Goal: Task Accomplishment & Management: Manage account settings

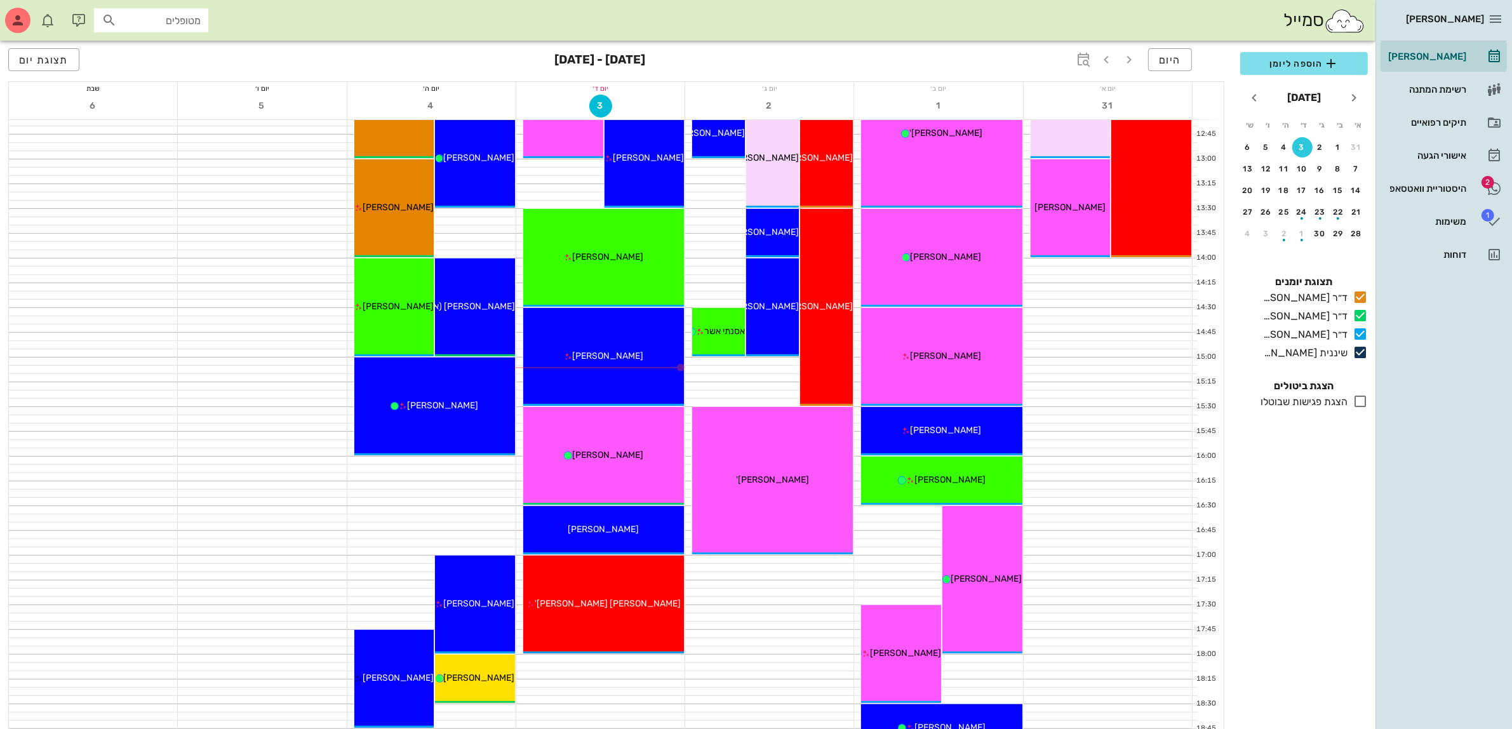
scroll to position [556, 0]
click at [448, 481] on div at bounding box center [431, 485] width 168 height 8
click at [1321, 63] on span "הוספה ליומן" at bounding box center [1303, 63] width 107 height 15
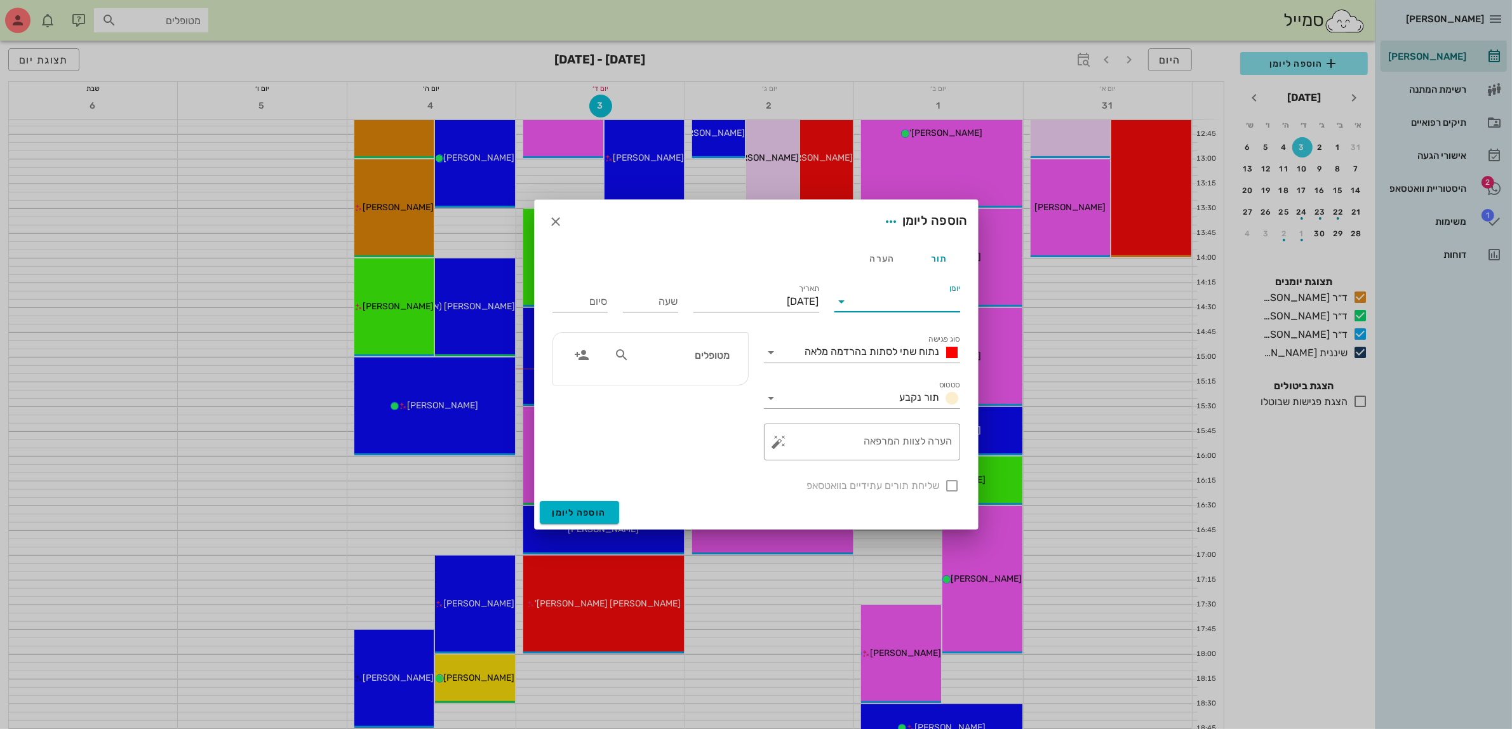
click at [911, 307] on input "יומן" at bounding box center [906, 301] width 108 height 20
click at [903, 375] on div "ד״ר [PERSON_NAME]" at bounding box center [900, 372] width 112 height 12
click at [896, 350] on span "נתוח שתי לסתות בהרדמה מלאה" at bounding box center [872, 351] width 135 height 12
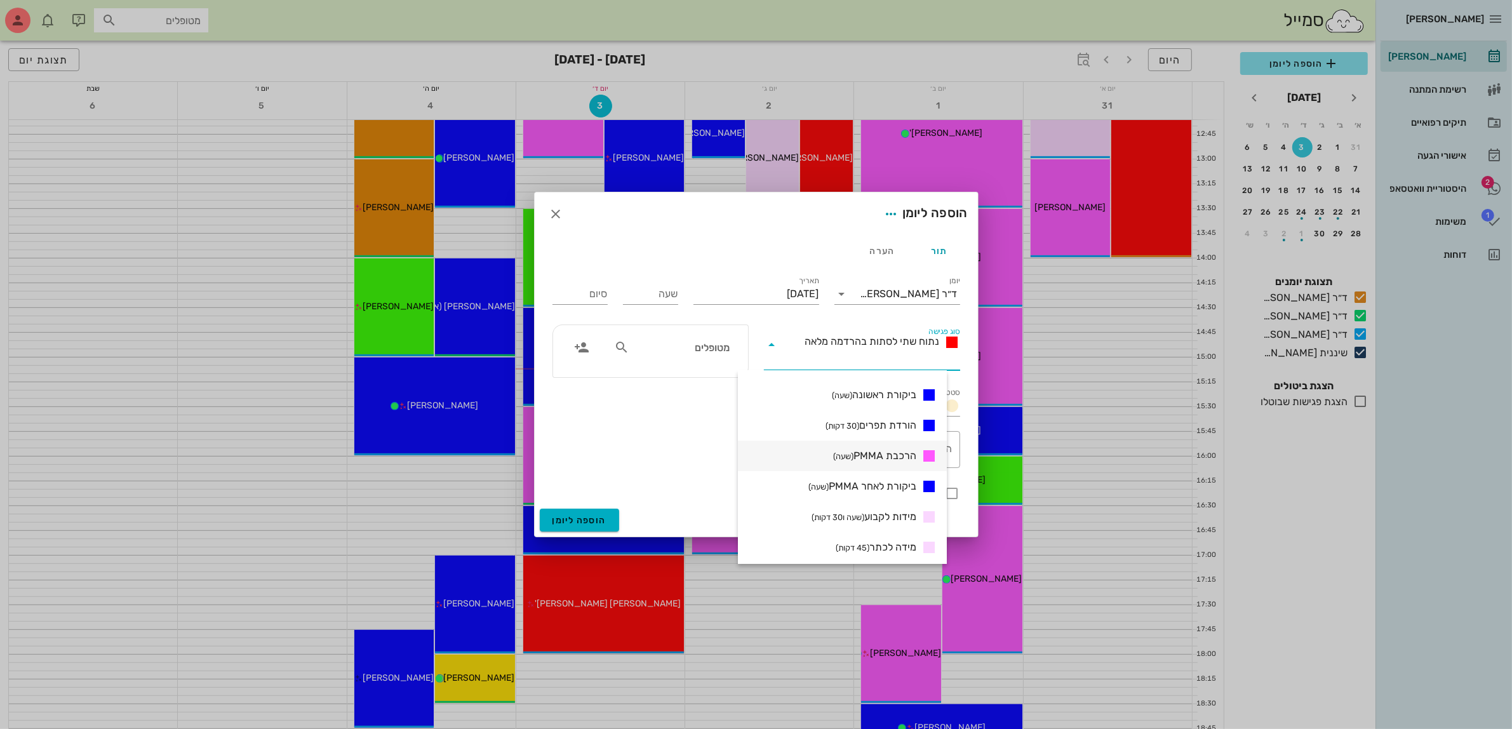
scroll to position [317, 0]
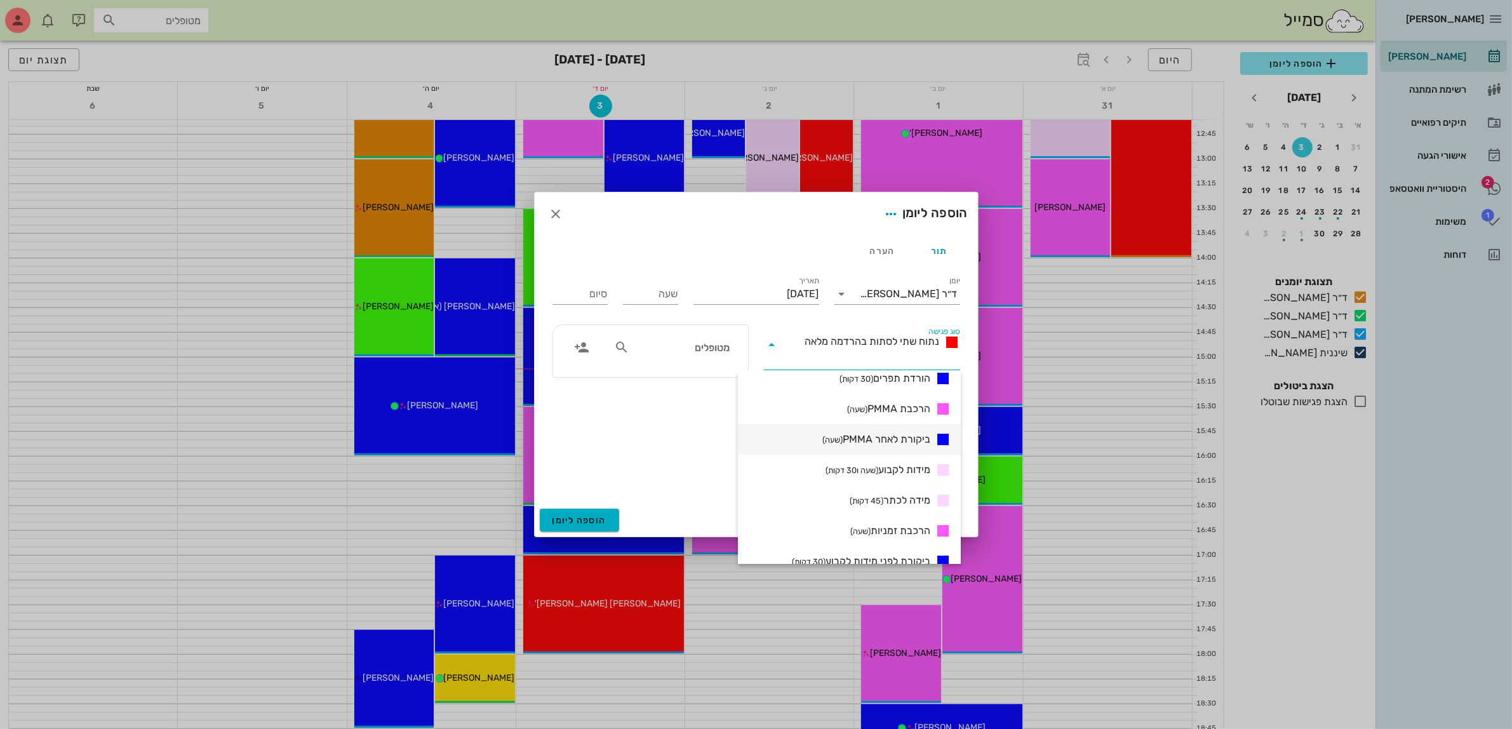
click at [896, 439] on span "ביקורת לאחר PMMA (שעה)" at bounding box center [876, 439] width 108 height 15
type input "01:00"
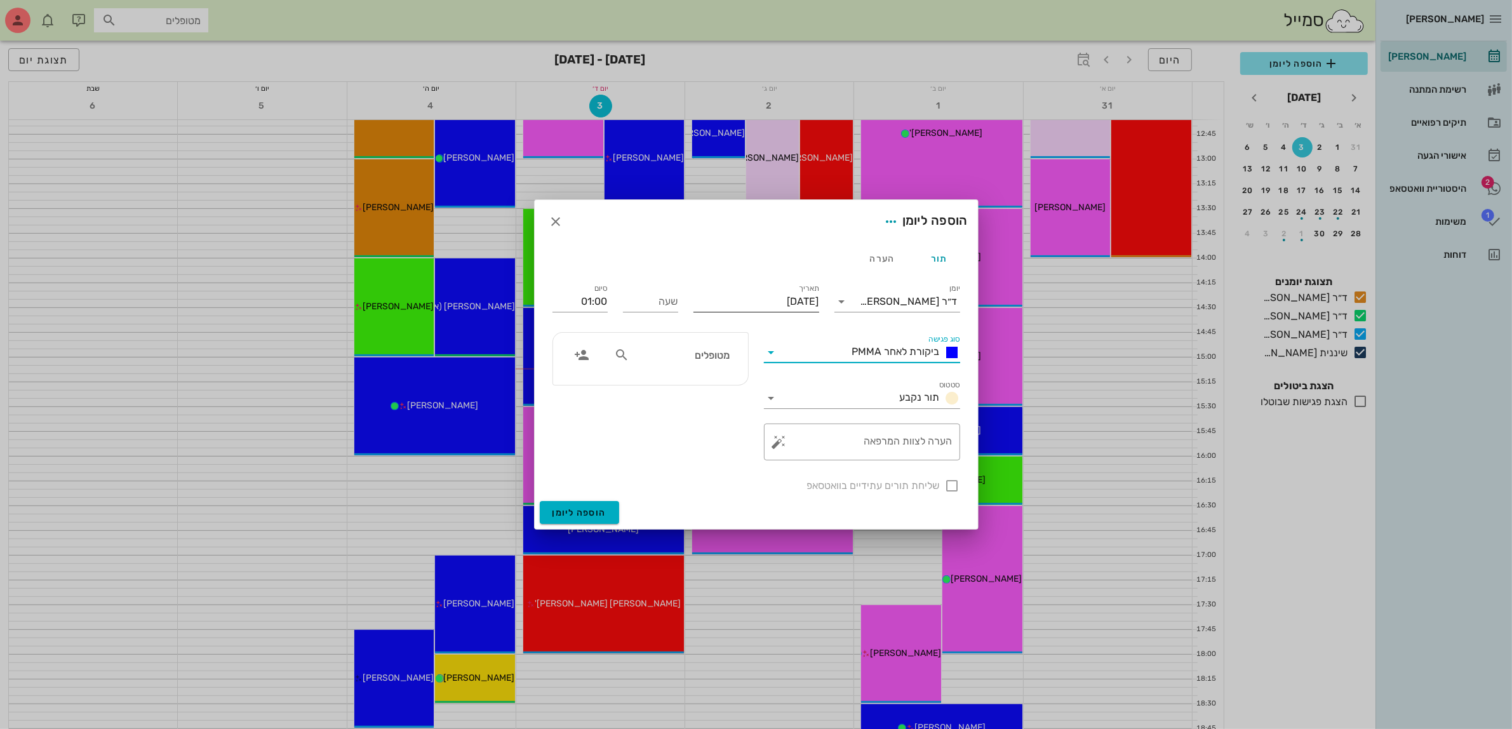
click at [766, 303] on input "[DATE]" at bounding box center [756, 301] width 126 height 20
click at [730, 382] on div "4" at bounding box center [728, 381] width 20 height 9
type input "[DATE]"
click at [658, 300] on input "שעה" at bounding box center [650, 301] width 55 height 20
type input "16:00"
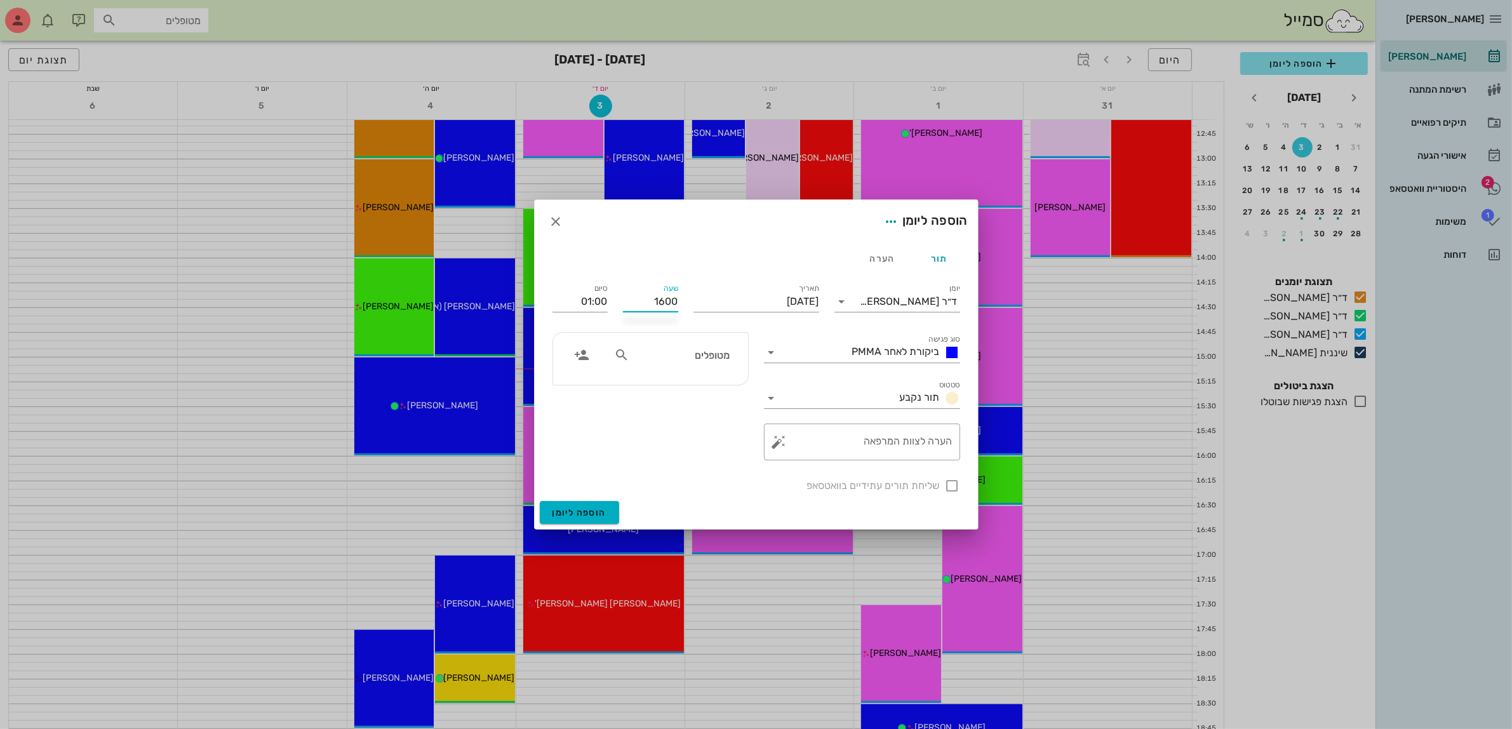
type input "17:00"
click at [609, 296] on div "סיום 17:00" at bounding box center [580, 299] width 70 height 51
click at [698, 354] on input "text" at bounding box center [681, 355] width 98 height 17
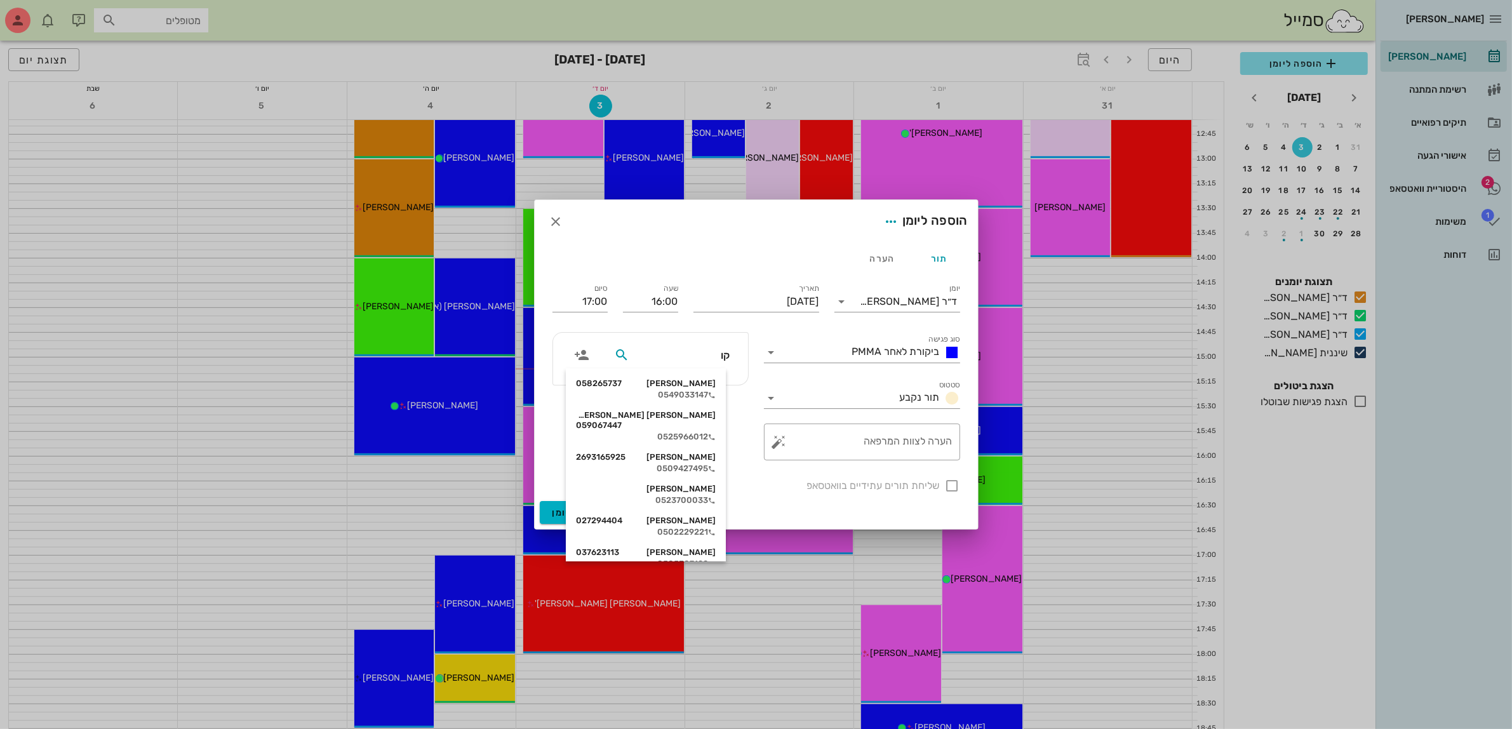
type input "קוב"
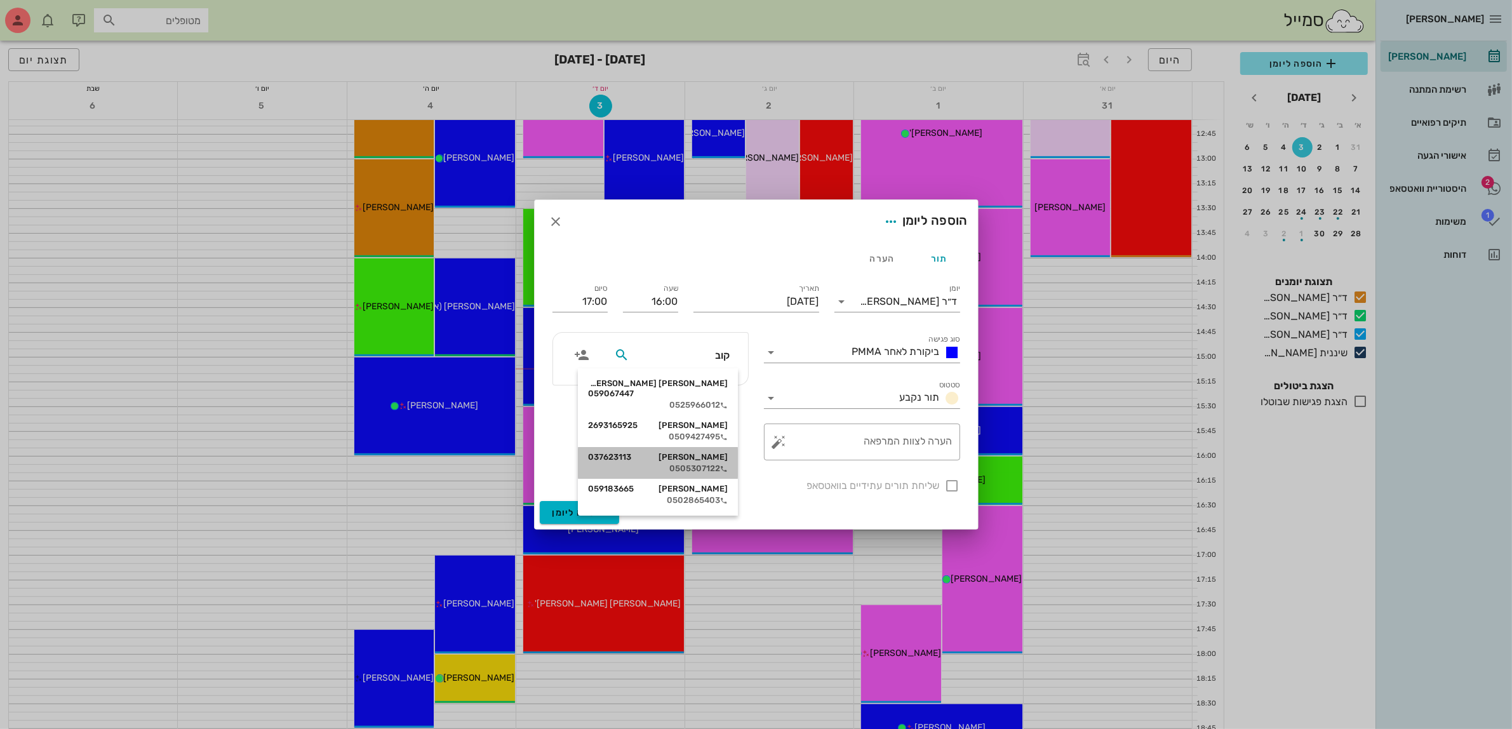
click at [700, 452] on div "[PERSON_NAME] 037623113" at bounding box center [658, 457] width 140 height 10
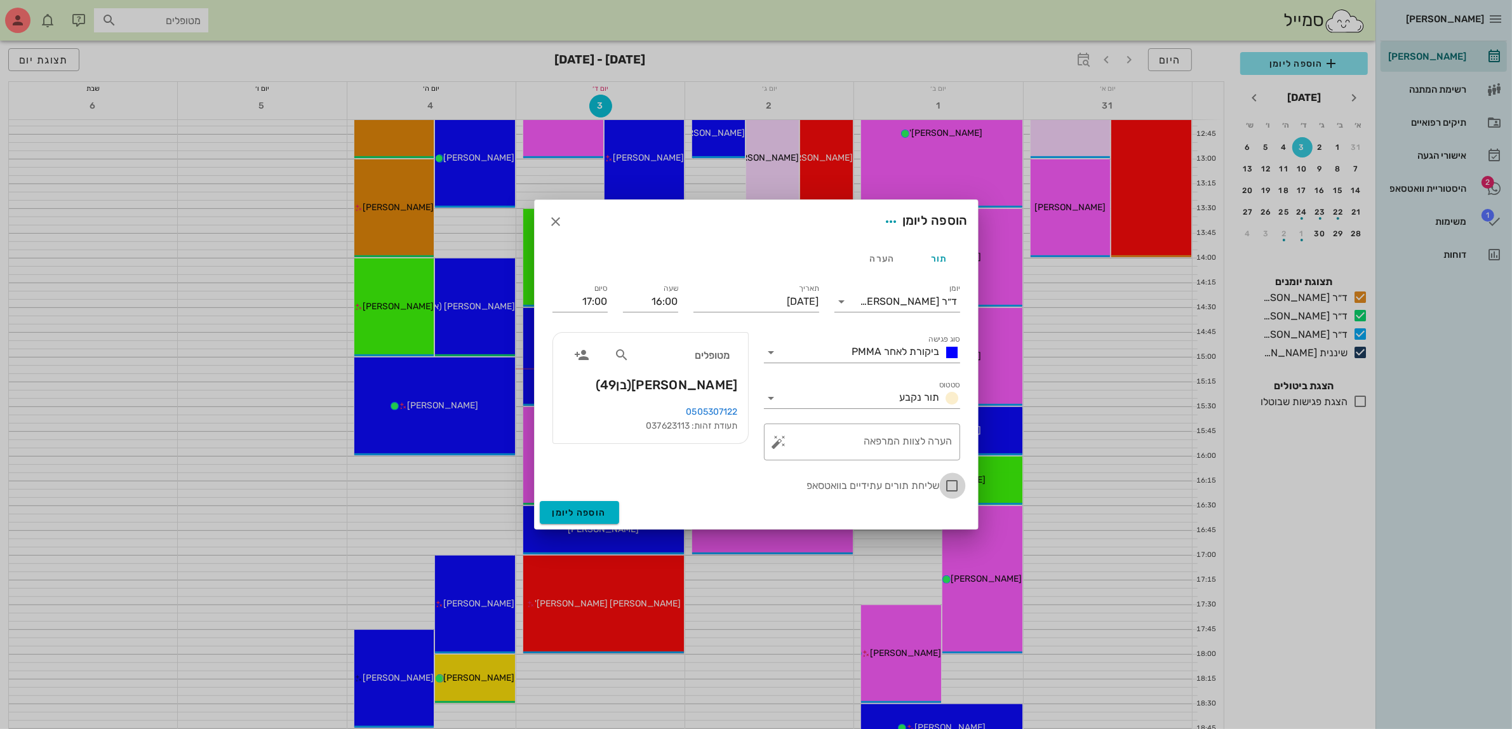
click at [947, 488] on div at bounding box center [953, 486] width 22 height 22
checkbox input "true"
click at [566, 514] on span "הוספה ליומן" at bounding box center [579, 512] width 54 height 11
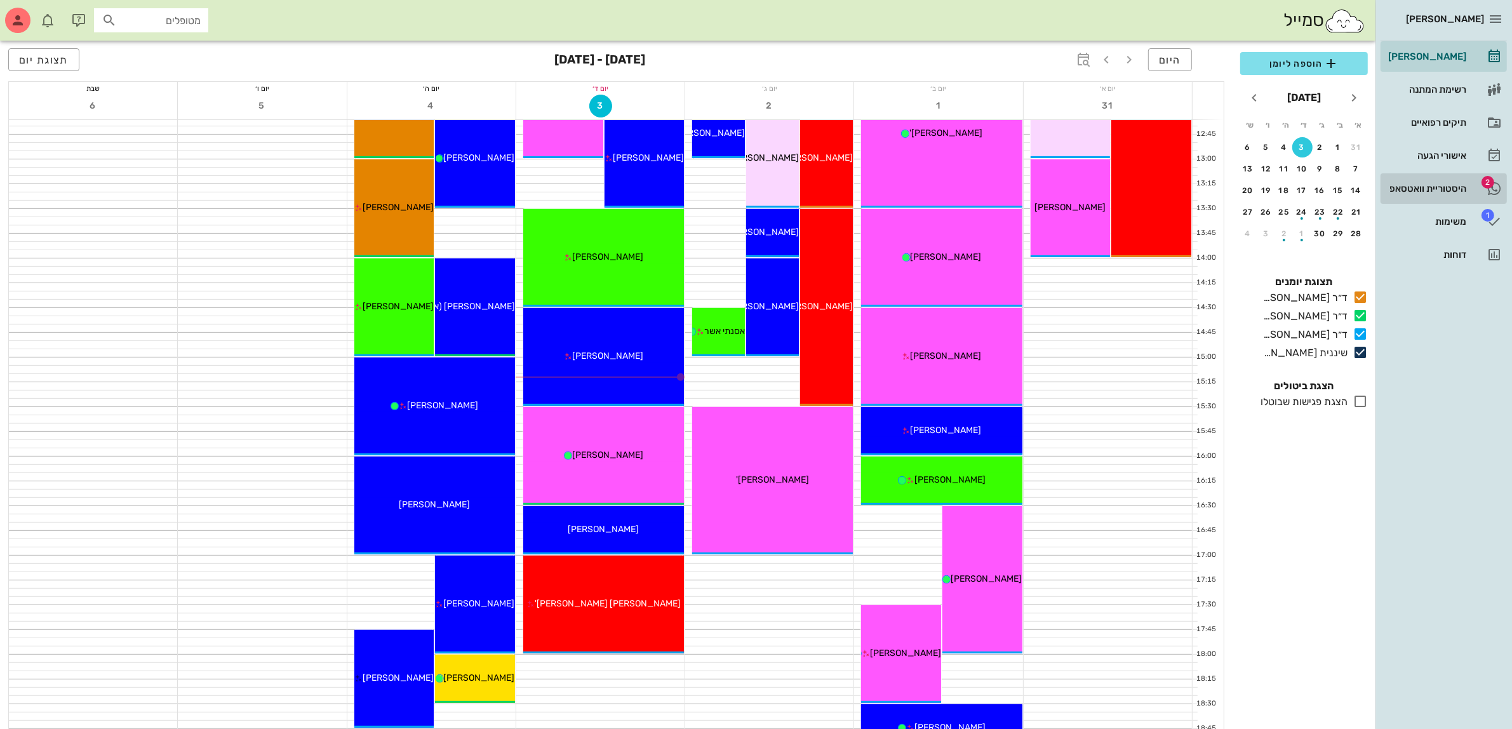
click at [1451, 187] on div "היסטוריית וואטסאפ" at bounding box center [1425, 188] width 81 height 10
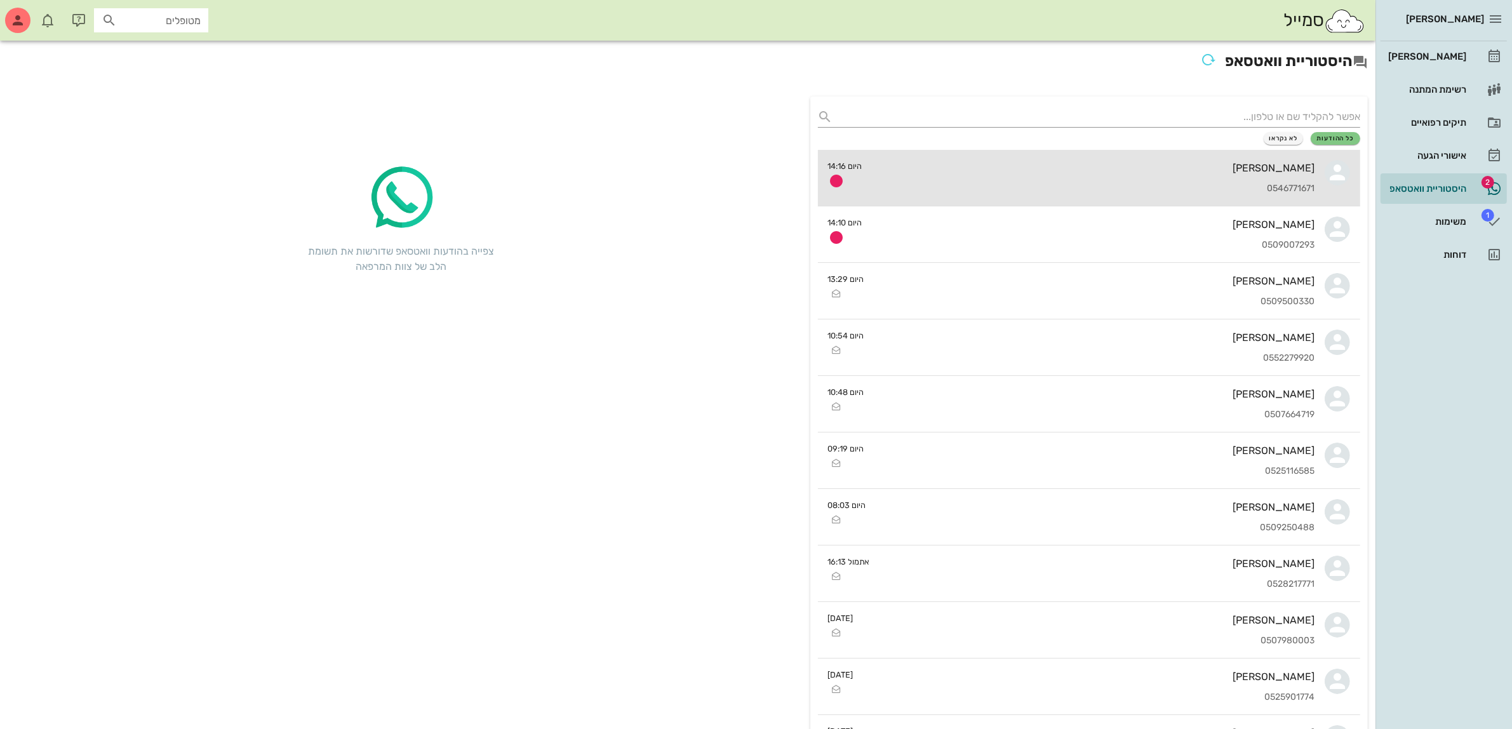
click at [1138, 171] on div "[PERSON_NAME]" at bounding box center [1093, 168] width 443 height 12
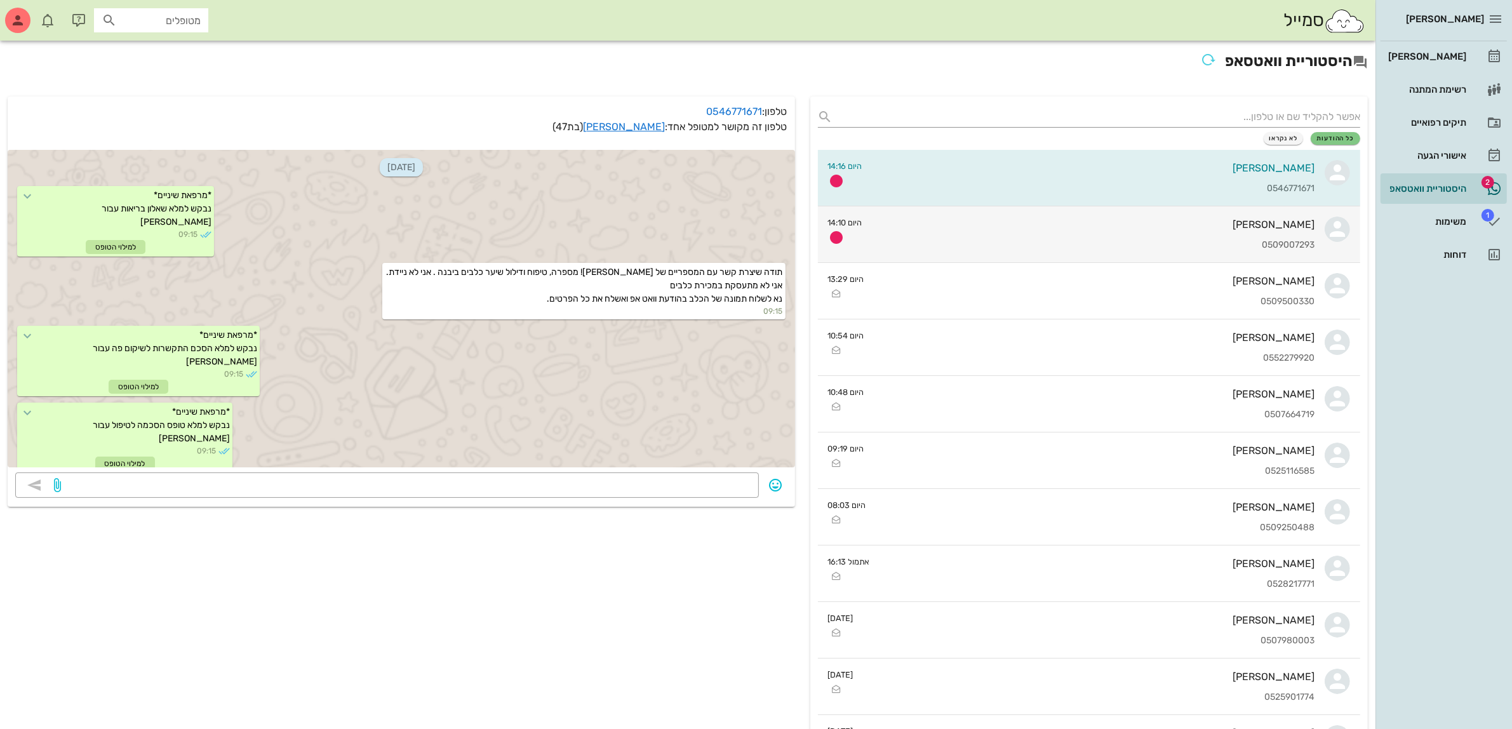
scroll to position [1073, 0]
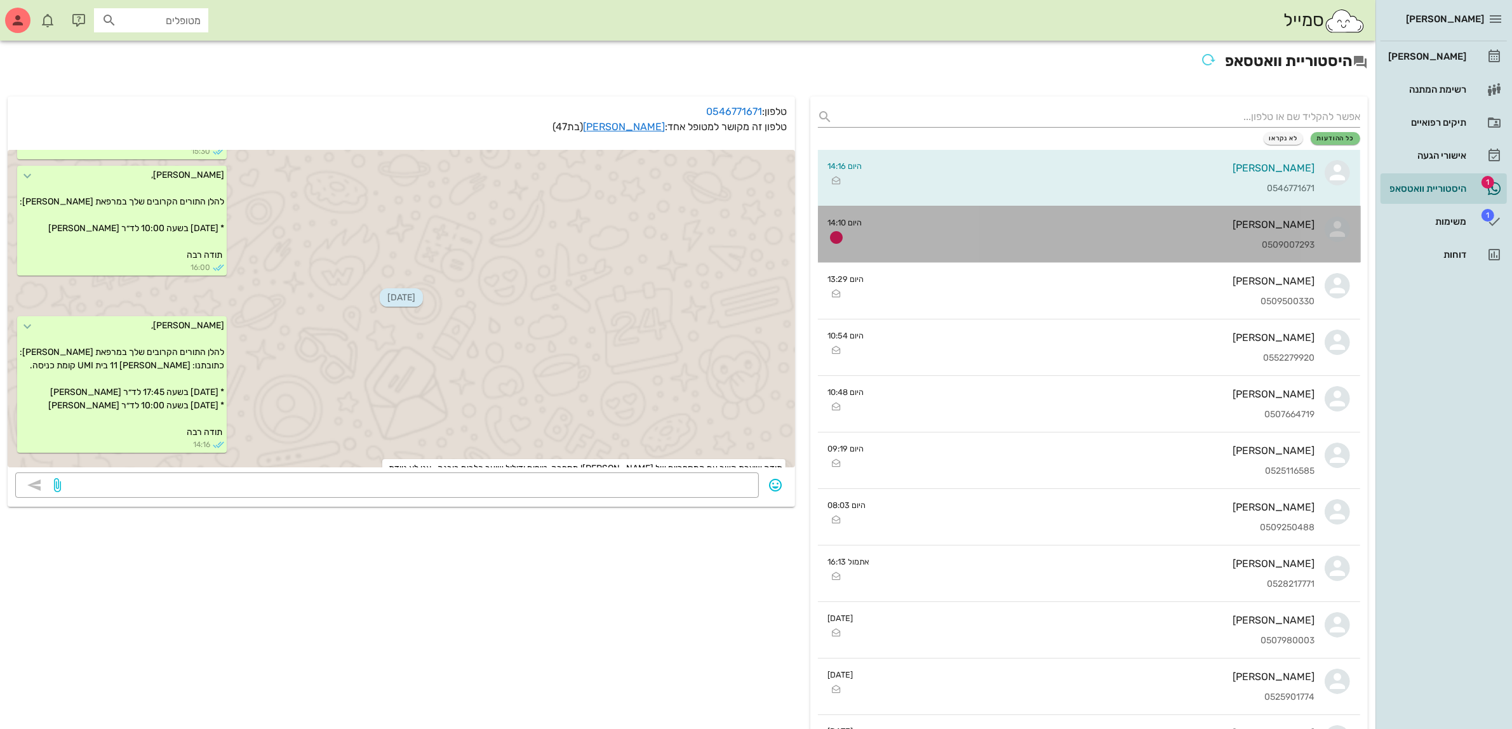
click at [1125, 226] on div "[PERSON_NAME]" at bounding box center [1093, 224] width 443 height 12
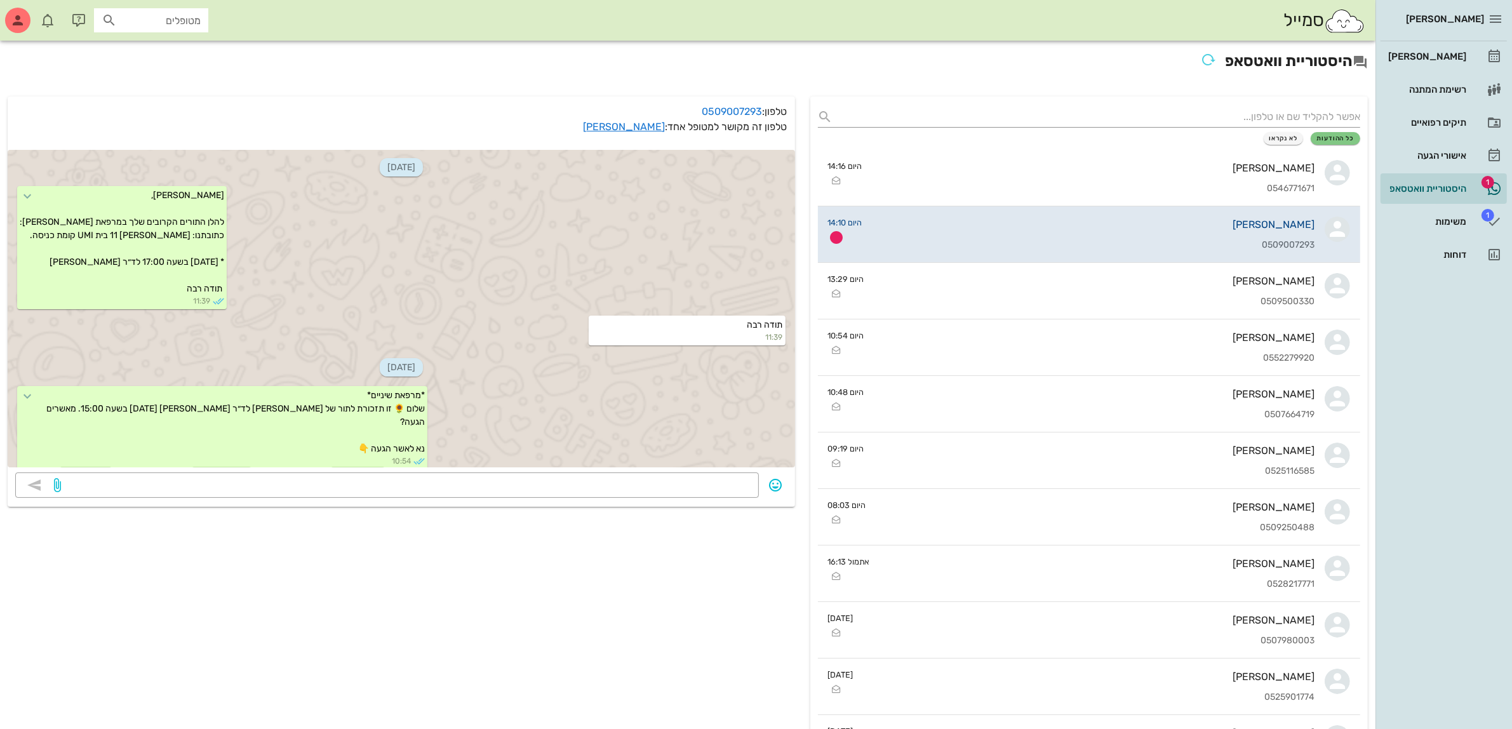
scroll to position [186, 0]
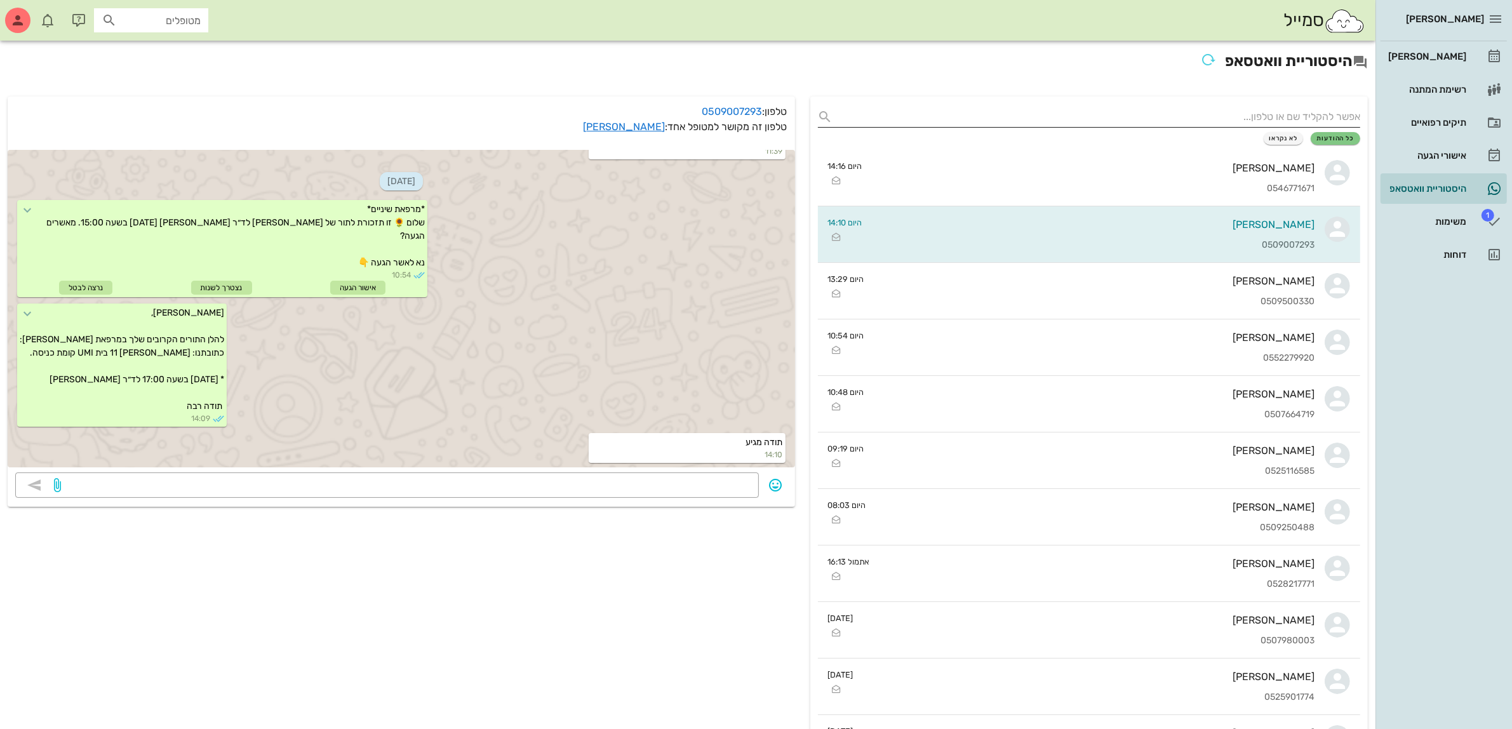
drag, startPoint x: 1227, startPoint y: 112, endPoint x: 1338, endPoint y: 109, distance: 111.2
click at [1227, 113] on input "text" at bounding box center [1099, 117] width 523 height 20
click at [1455, 121] on div "תיקים רפואיים" at bounding box center [1425, 122] width 81 height 10
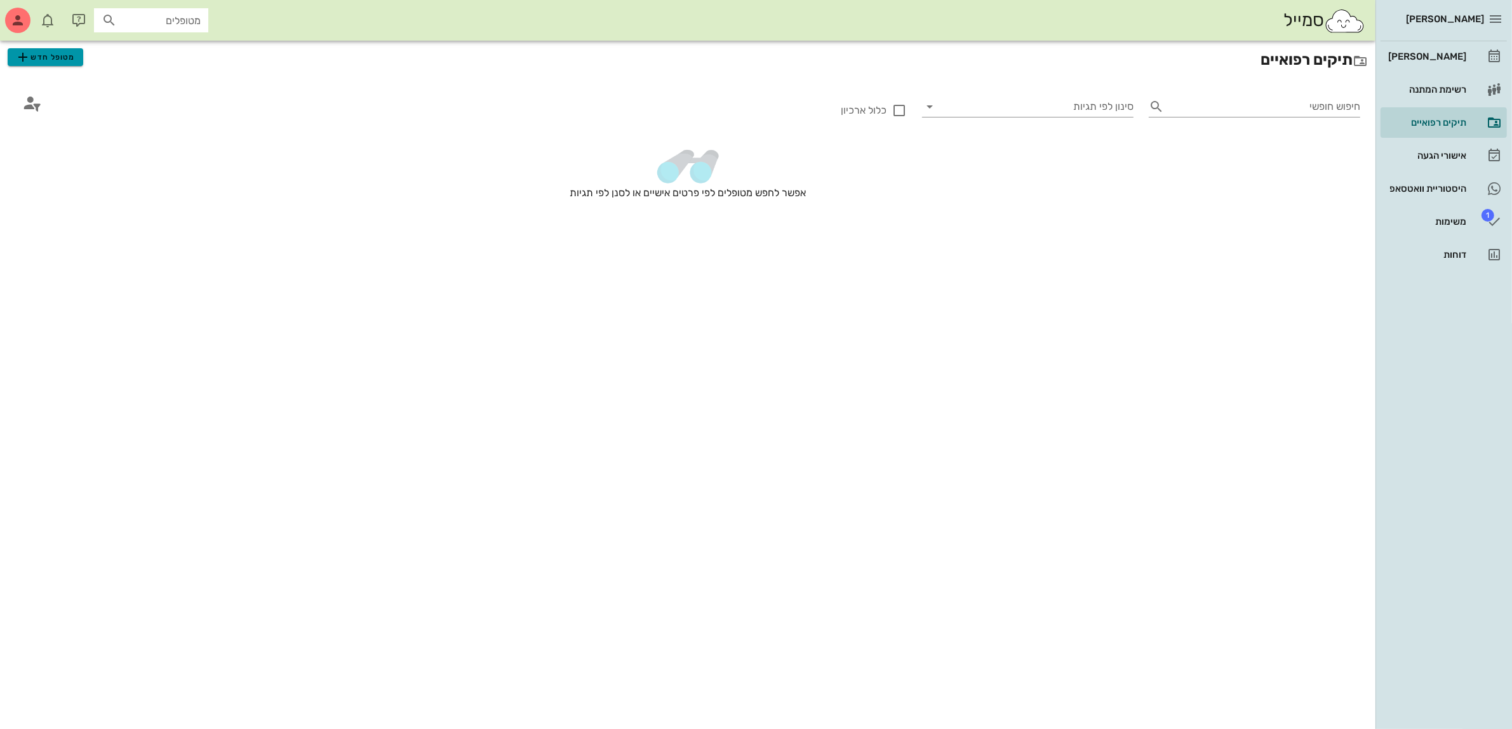
drag, startPoint x: 43, startPoint y: 56, endPoint x: 70, endPoint y: 49, distance: 28.8
click at [43, 56] on span "מטופל חדש" at bounding box center [45, 57] width 60 height 15
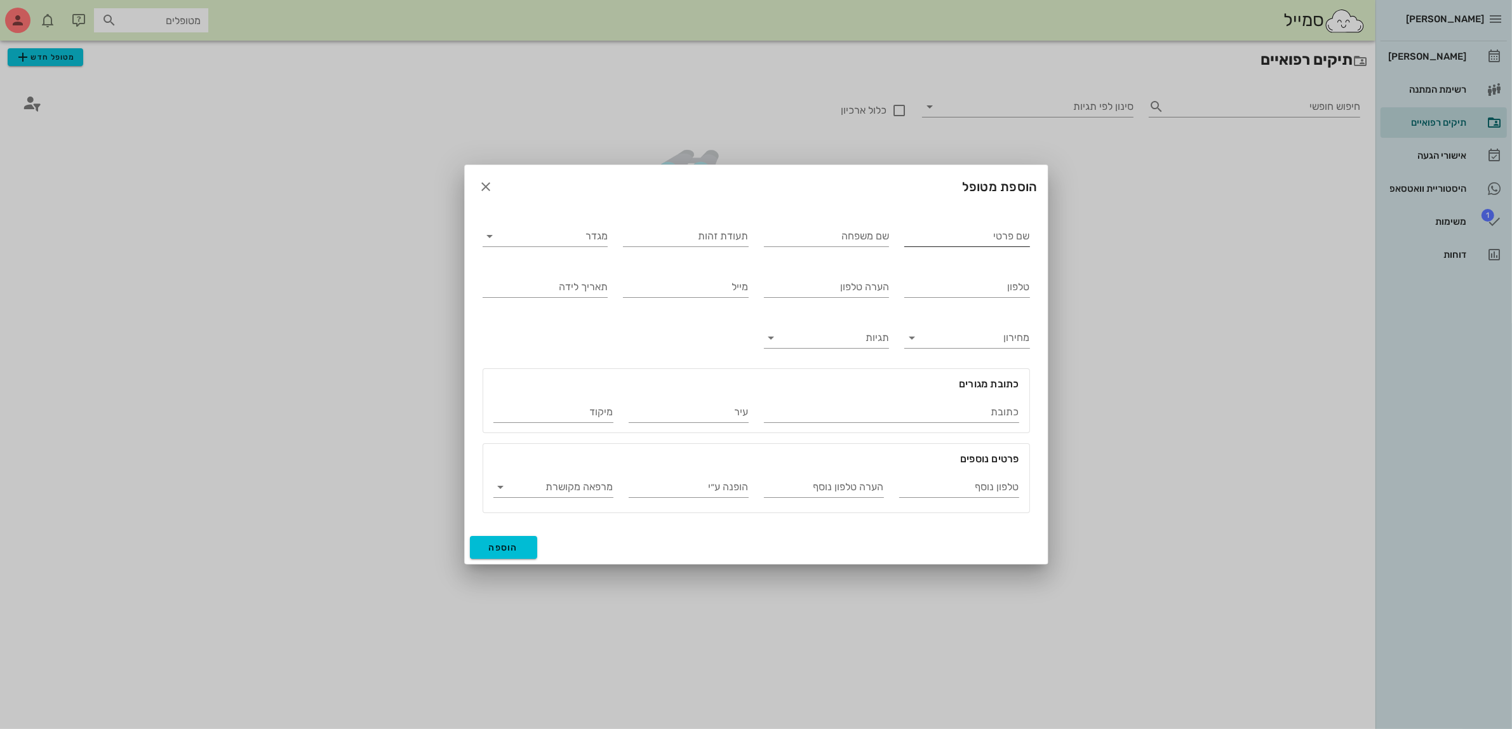
click at [991, 238] on input "שם פרטי" at bounding box center [967, 236] width 126 height 20
type input "[PERSON_NAME]"
click at [585, 233] on input "מגדר" at bounding box center [555, 236] width 105 height 20
click at [587, 283] on div "נקבה" at bounding box center [545, 276] width 105 height 12
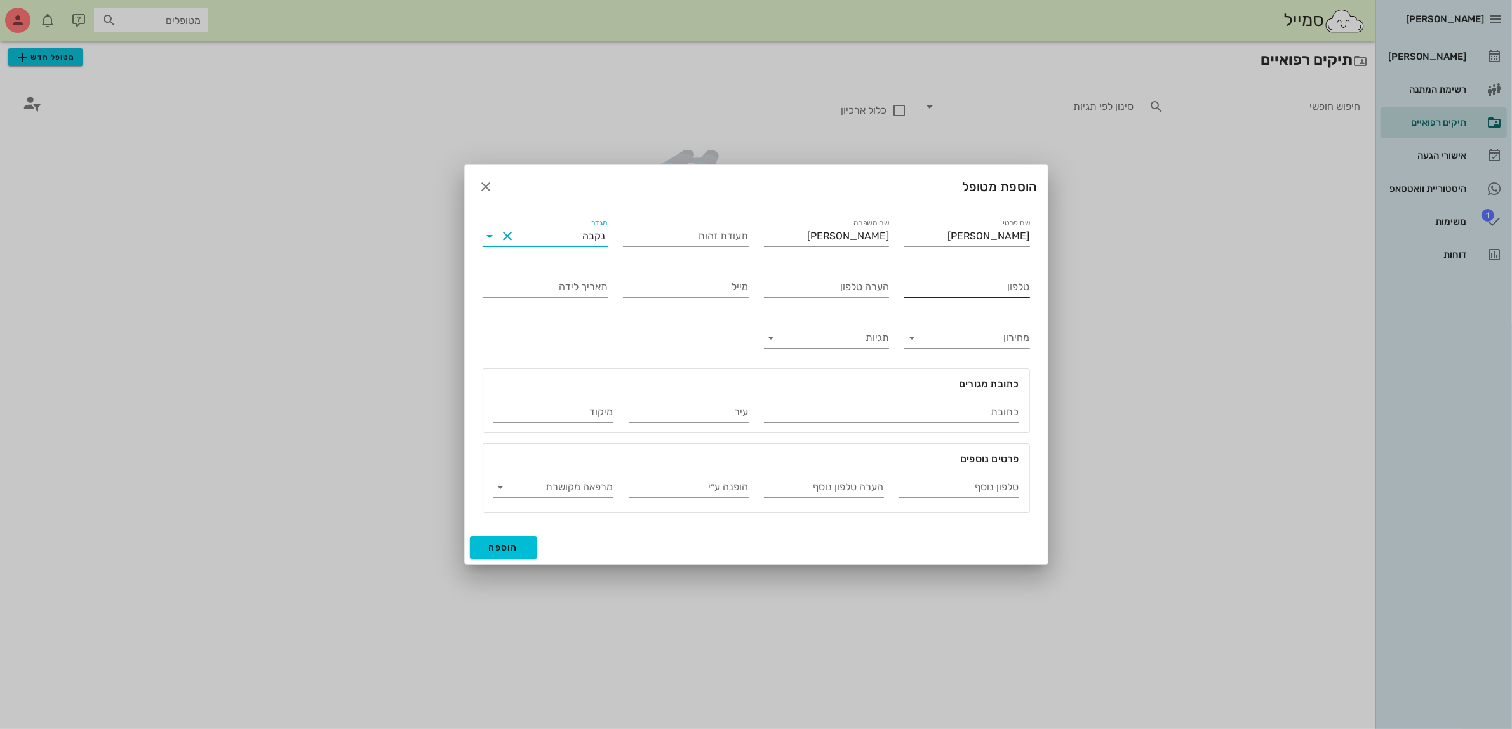
click at [959, 292] on input "טלפון" at bounding box center [967, 287] width 126 height 20
click at [919, 290] on input "0528377715" at bounding box center [967, 287] width 126 height 20
type input "052-8377715"
click at [509, 548] on span "הוספה" at bounding box center [504, 547] width 30 height 11
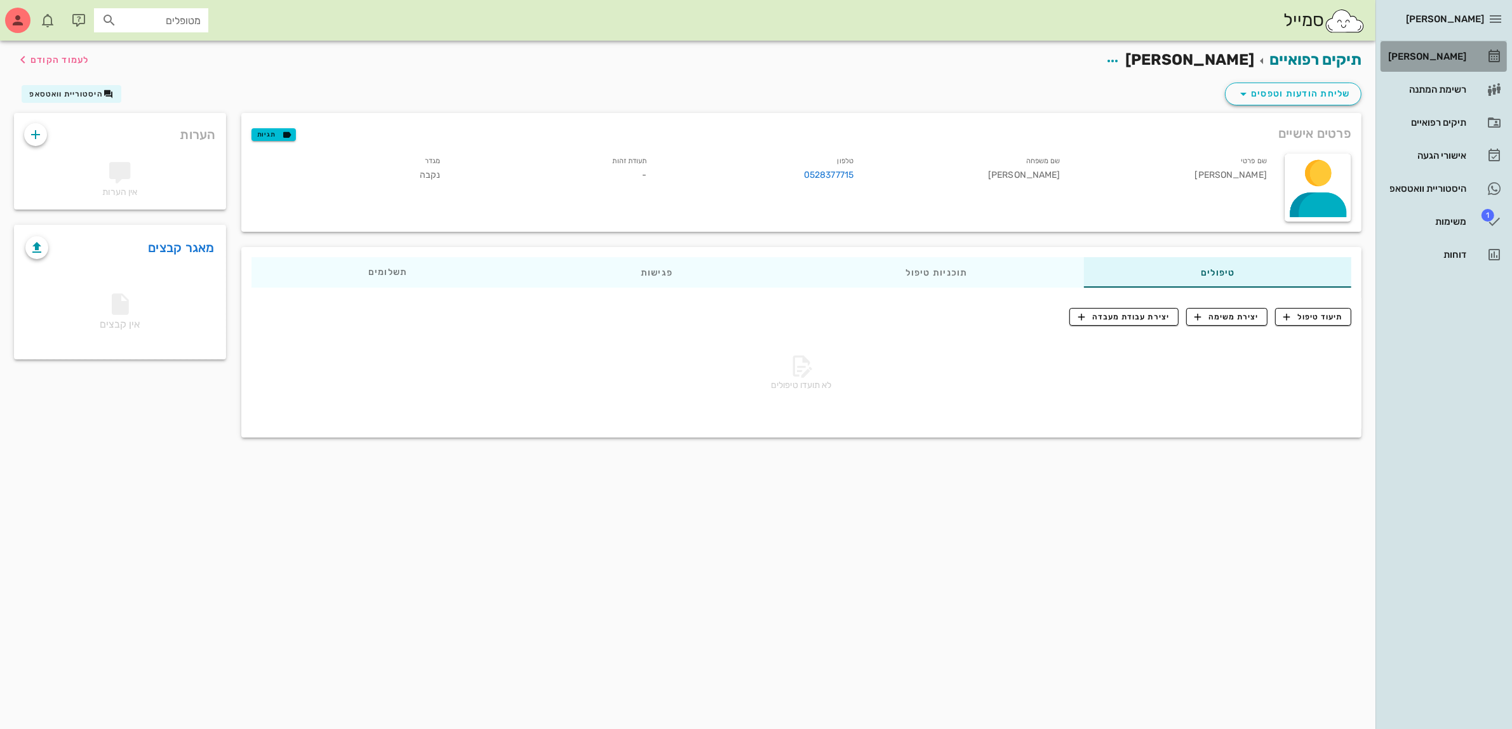
click at [1441, 59] on div "[PERSON_NAME]" at bounding box center [1425, 56] width 81 height 10
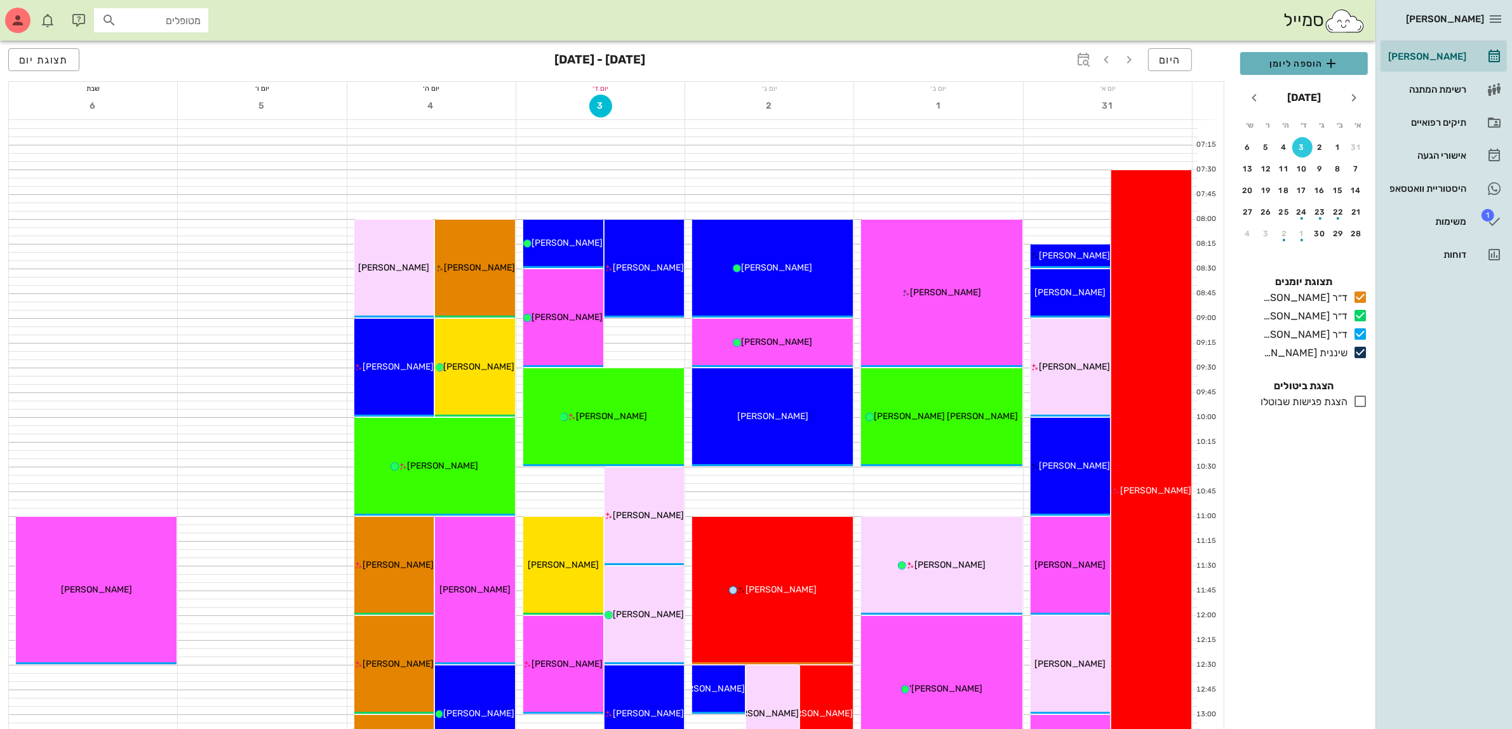
click at [1288, 62] on span "הוספה ליומן" at bounding box center [1303, 63] width 107 height 15
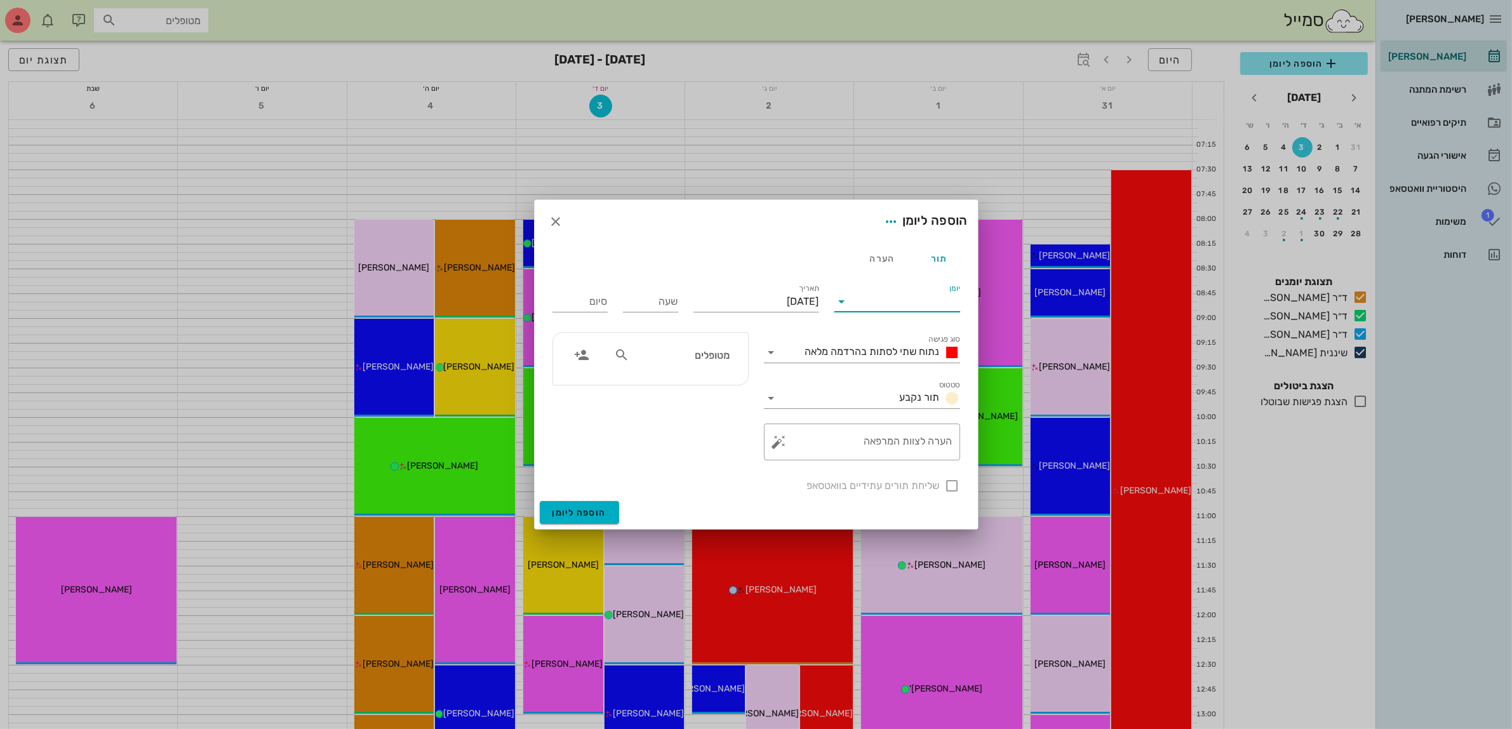
click at [899, 297] on input "יומן" at bounding box center [906, 301] width 108 height 20
click at [918, 401] on div "שיננית [PERSON_NAME]" at bounding box center [900, 403] width 112 height 12
click at [906, 354] on span "נתוח שתי לסתות בהרדמה מלאה" at bounding box center [872, 351] width 135 height 12
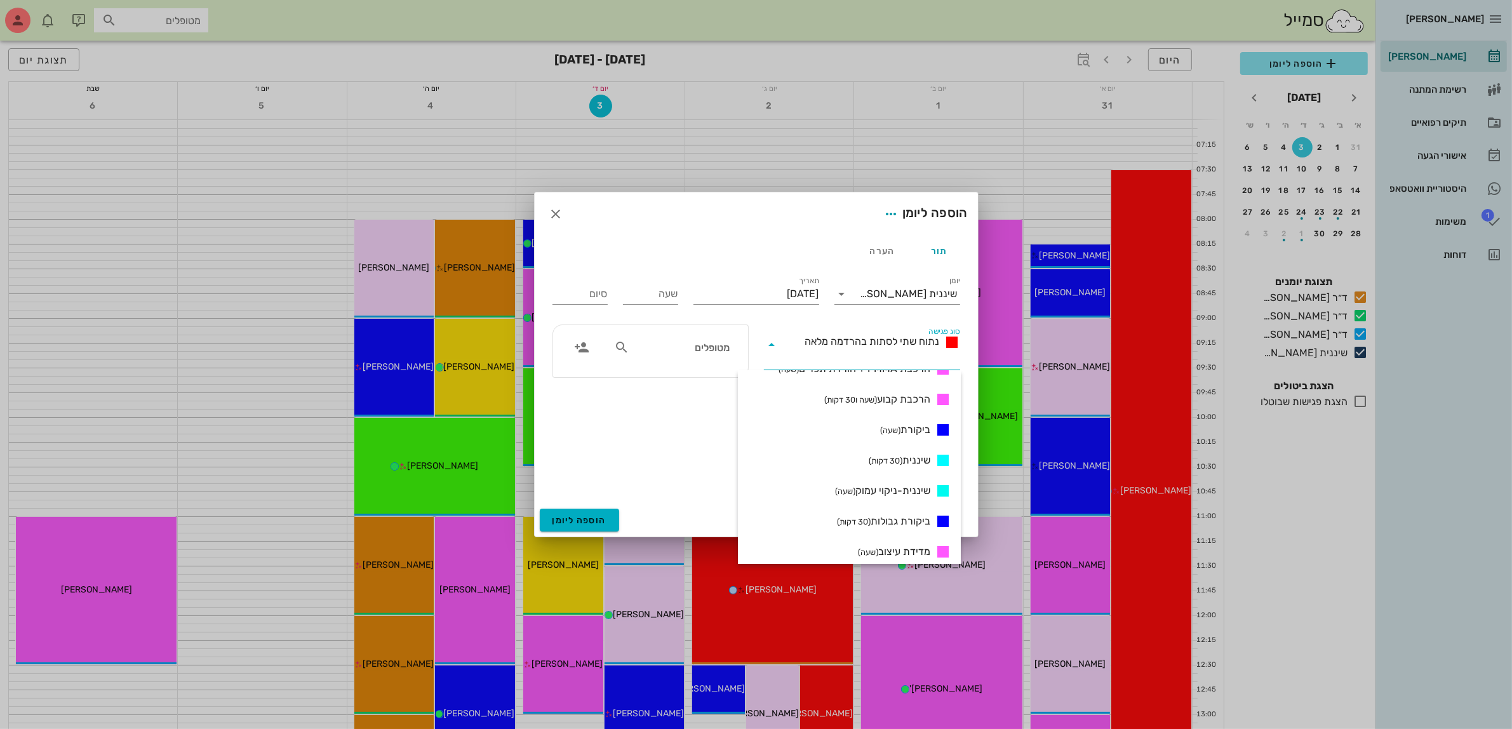
scroll to position [556, 0]
click at [903, 441] on span "שיננית (30 דקות)" at bounding box center [900, 444] width 62 height 15
type input "00:30"
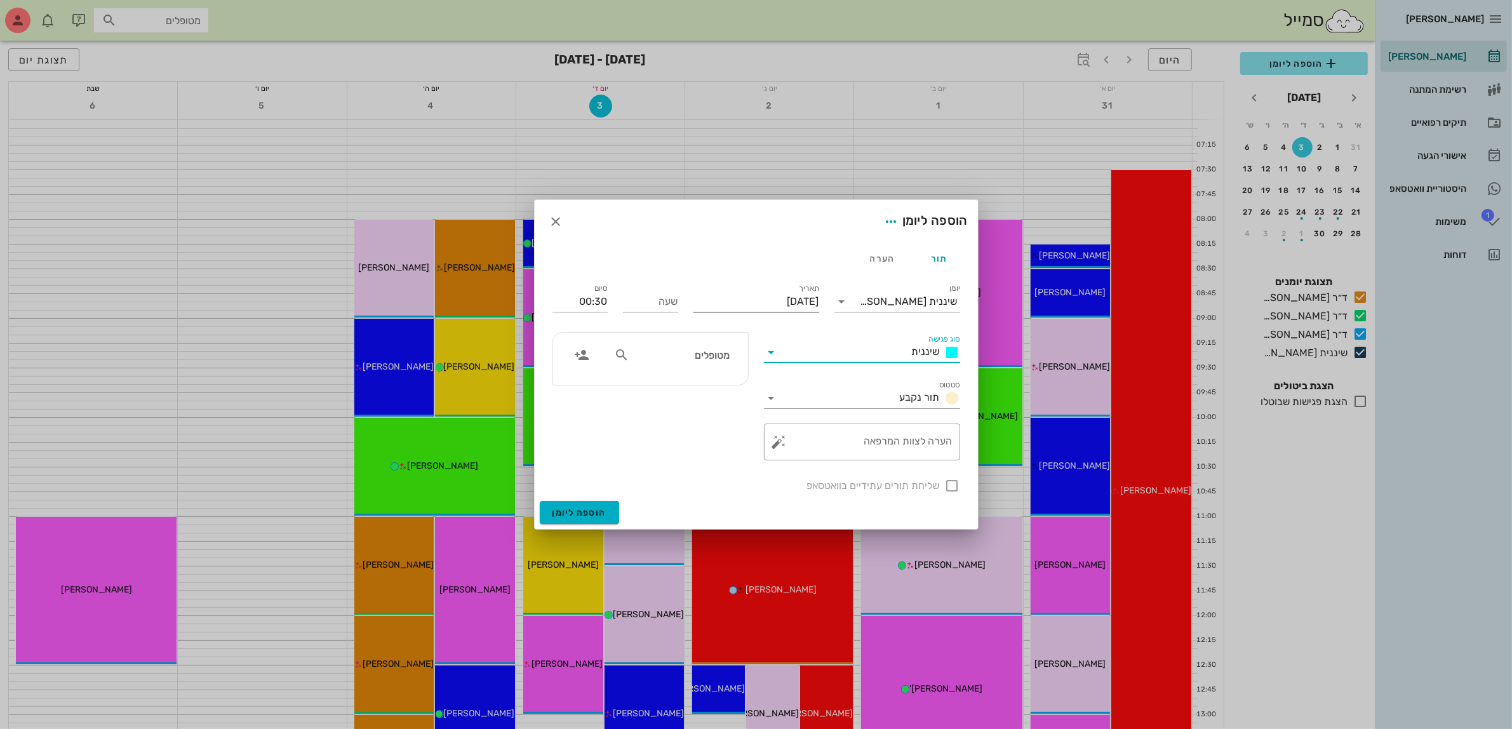
click at [794, 300] on input "[DATE]" at bounding box center [756, 301] width 126 height 20
click at [683, 333] on icon "חודש הבא" at bounding box center [681, 331] width 15 height 15
click at [797, 420] on div "10" at bounding box center [800, 424] width 20 height 9
type input "[DATE]"
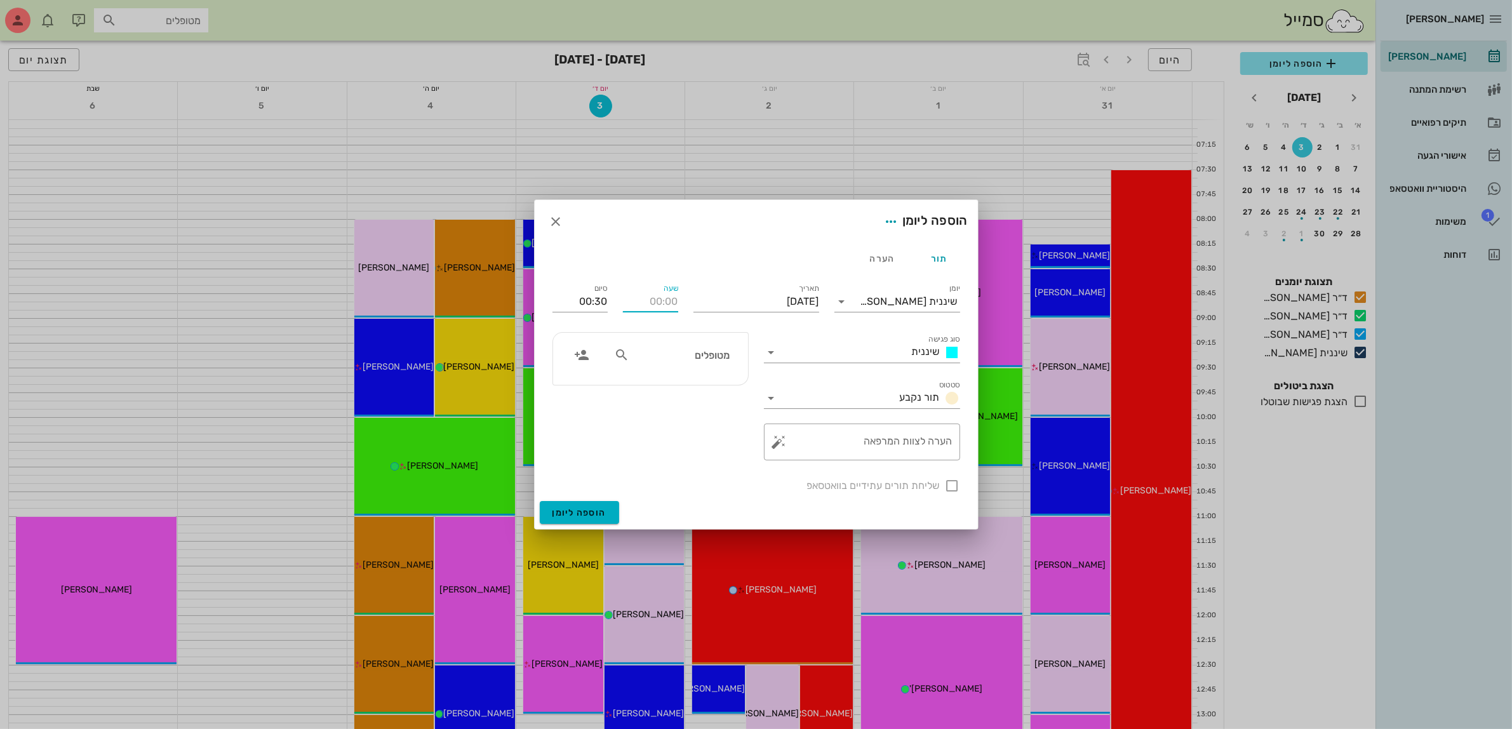
click at [644, 302] on input "שעה" at bounding box center [650, 301] width 55 height 20
type input "11:30"
type input "12:00"
click at [605, 300] on input "12:00" at bounding box center [579, 301] width 55 height 20
click at [584, 347] on div "12:00 (30 דקות)" at bounding box center [545, 348] width 77 height 10
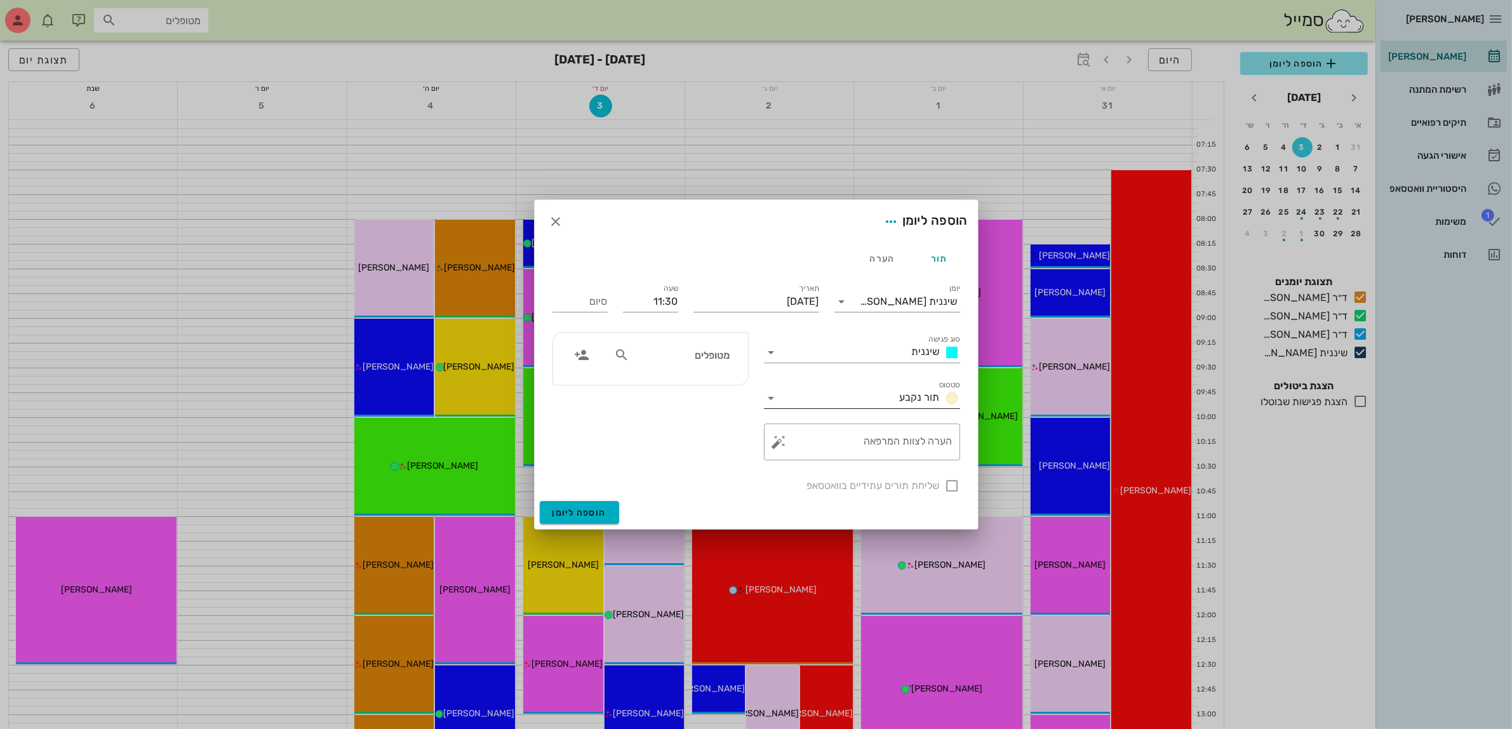
type input "12:00"
click at [696, 363] on input "text" at bounding box center [681, 355] width 98 height 17
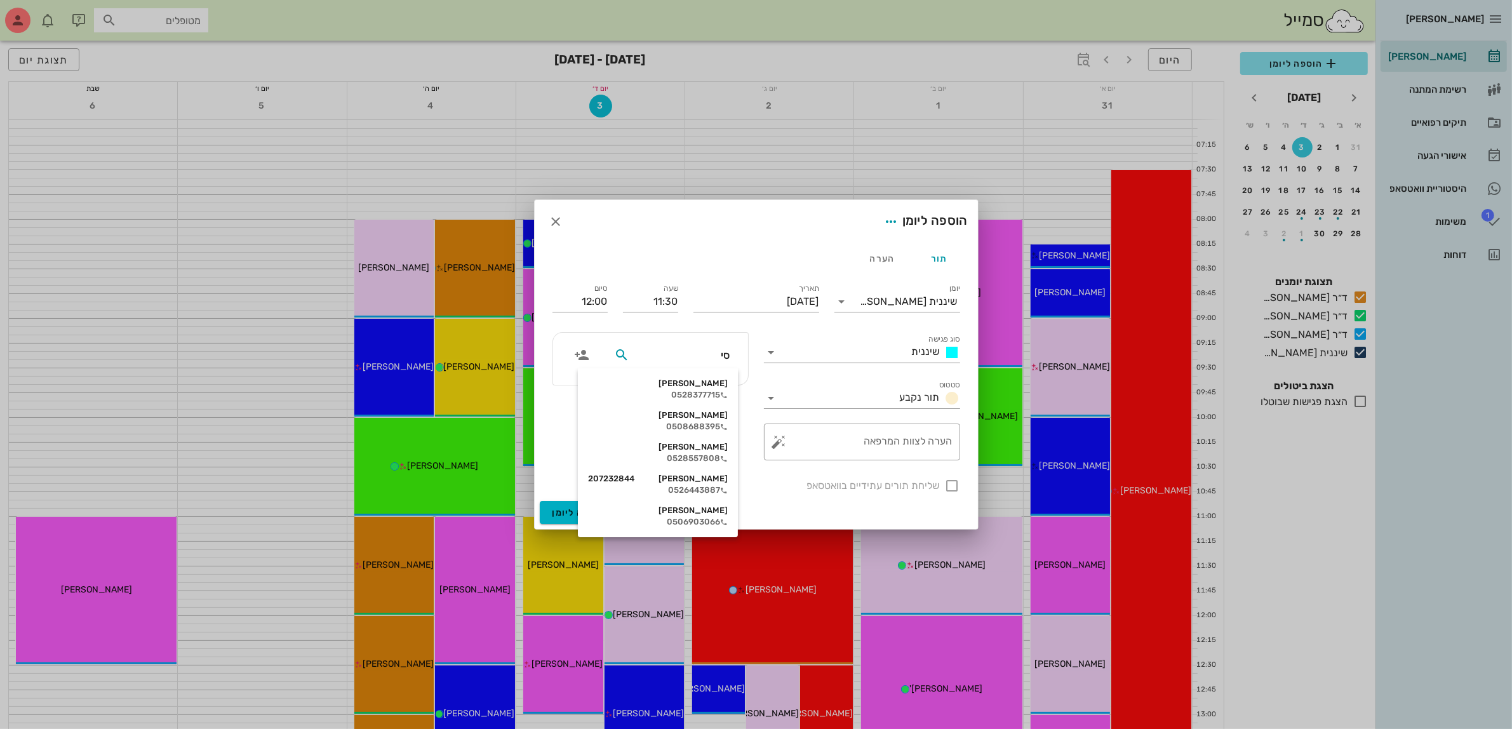
type input "סיג"
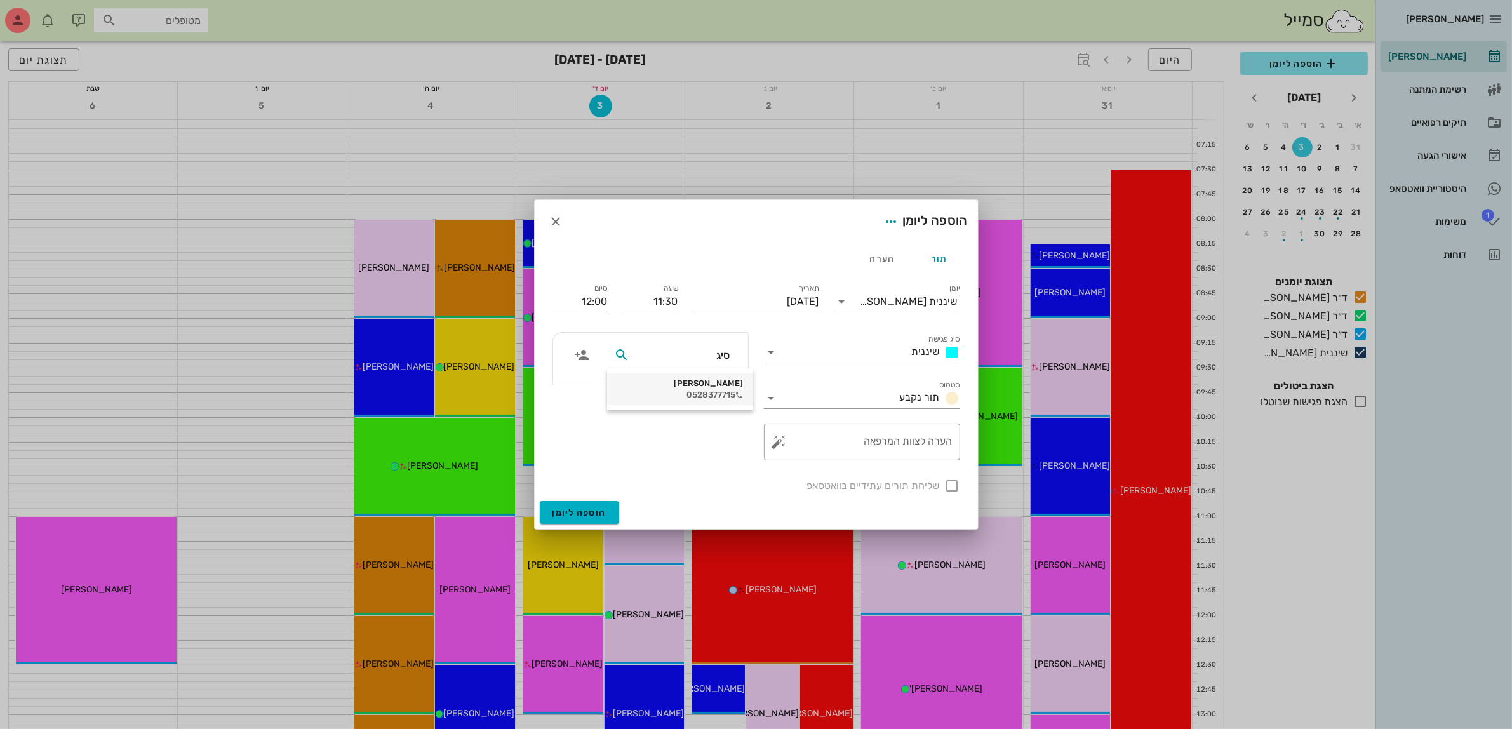
click at [697, 387] on div "[PERSON_NAME]" at bounding box center [680, 383] width 126 height 10
click at [951, 486] on div at bounding box center [953, 486] width 22 height 22
checkbox input "true"
click at [573, 509] on span "הוספה ליומן" at bounding box center [579, 512] width 54 height 11
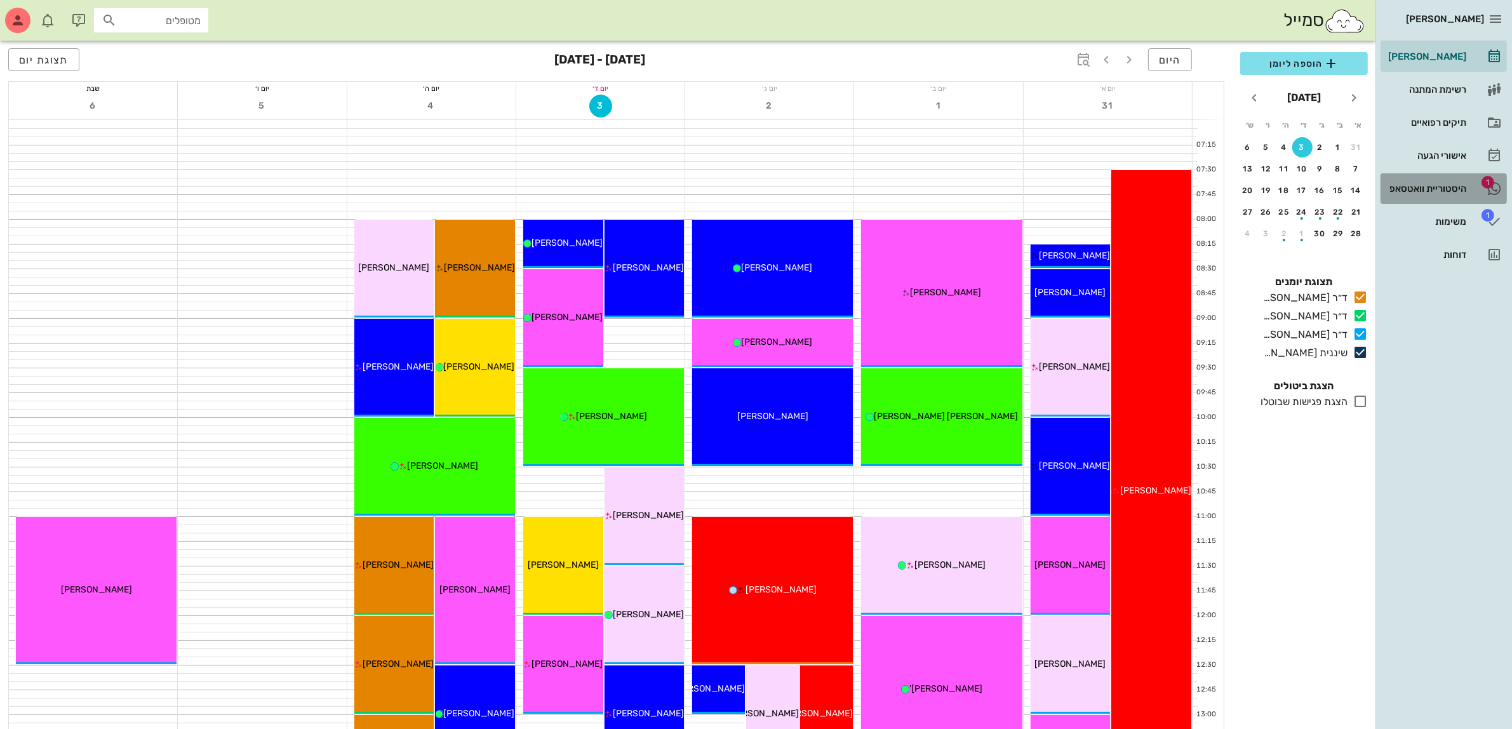
click at [1410, 183] on div "היסטוריית וואטסאפ" at bounding box center [1425, 188] width 81 height 10
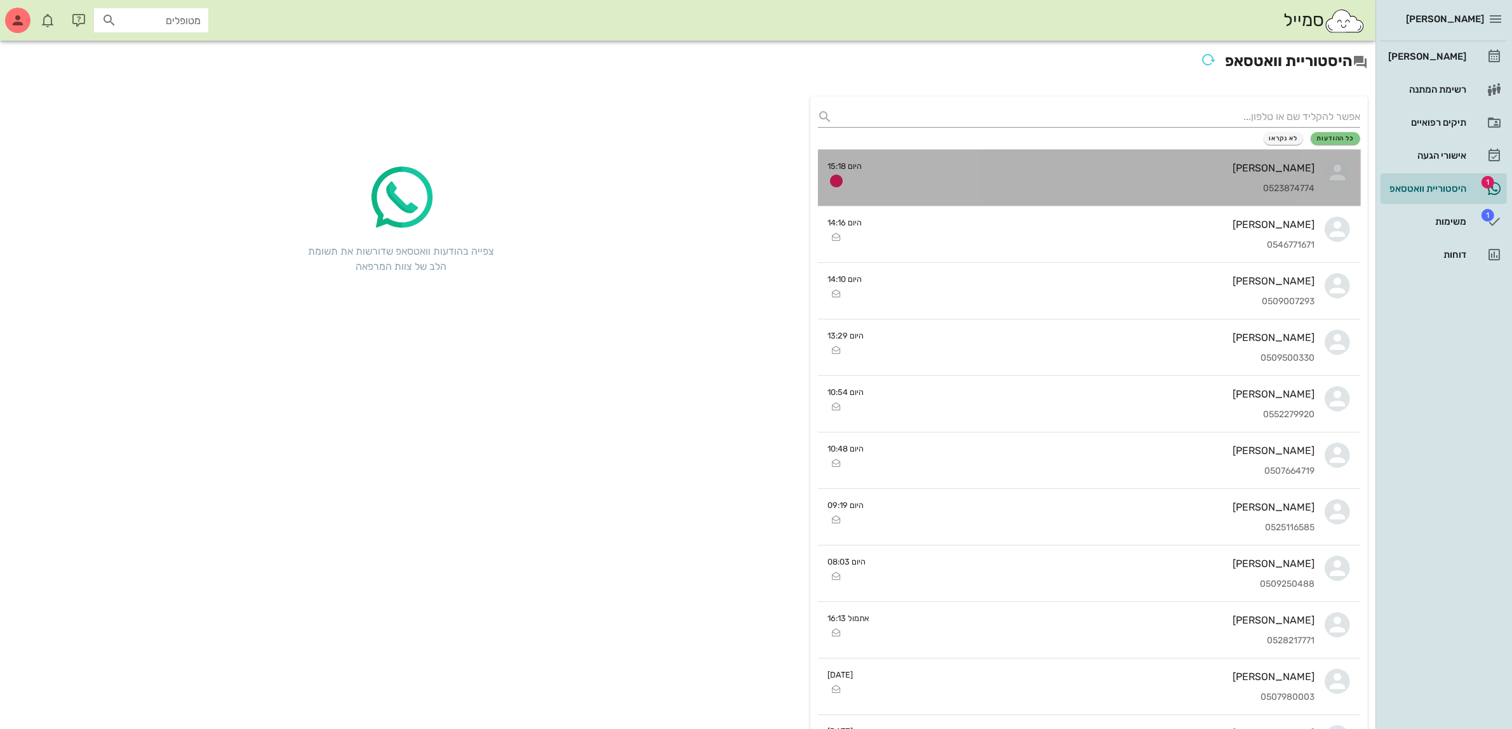
click at [1211, 168] on div "[PERSON_NAME]" at bounding box center [1093, 168] width 443 height 12
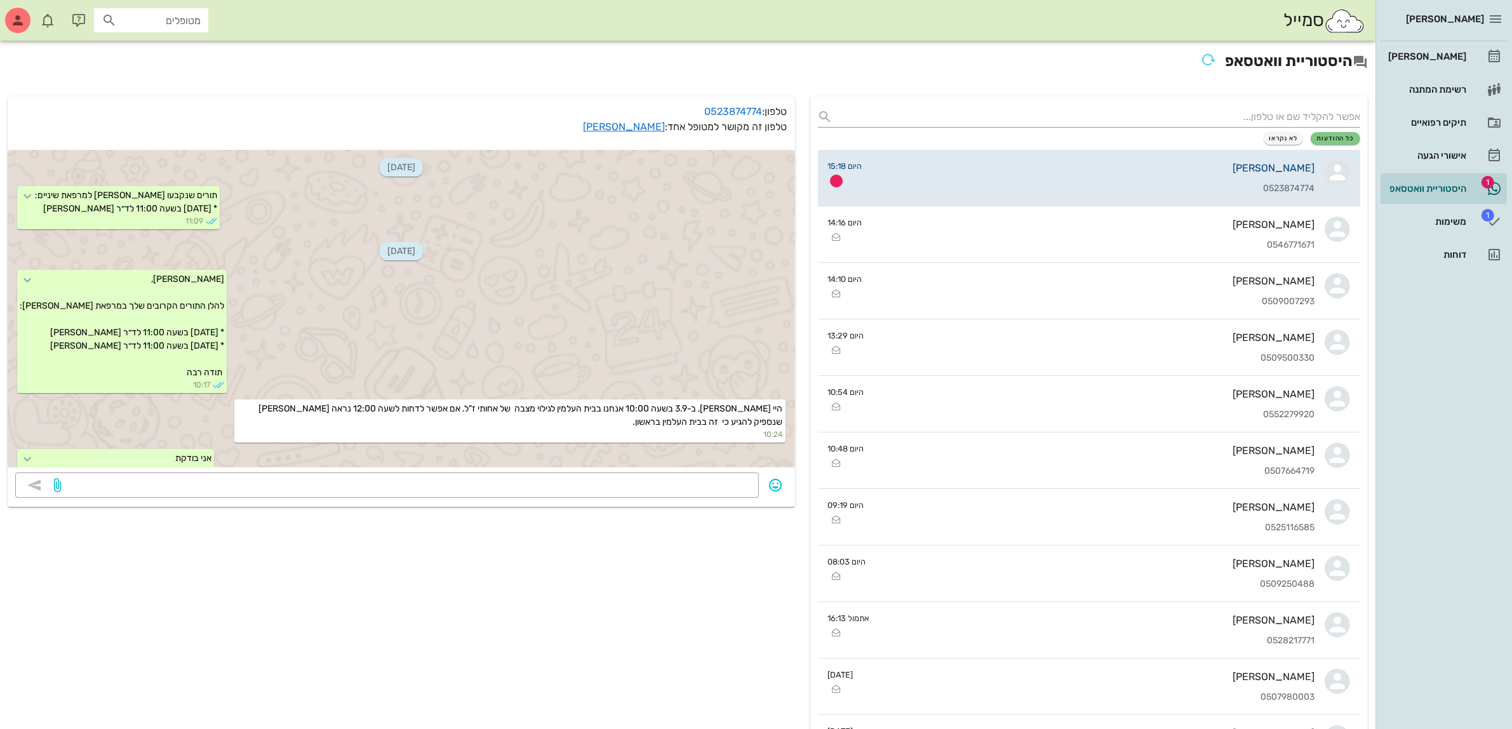
scroll to position [557, 0]
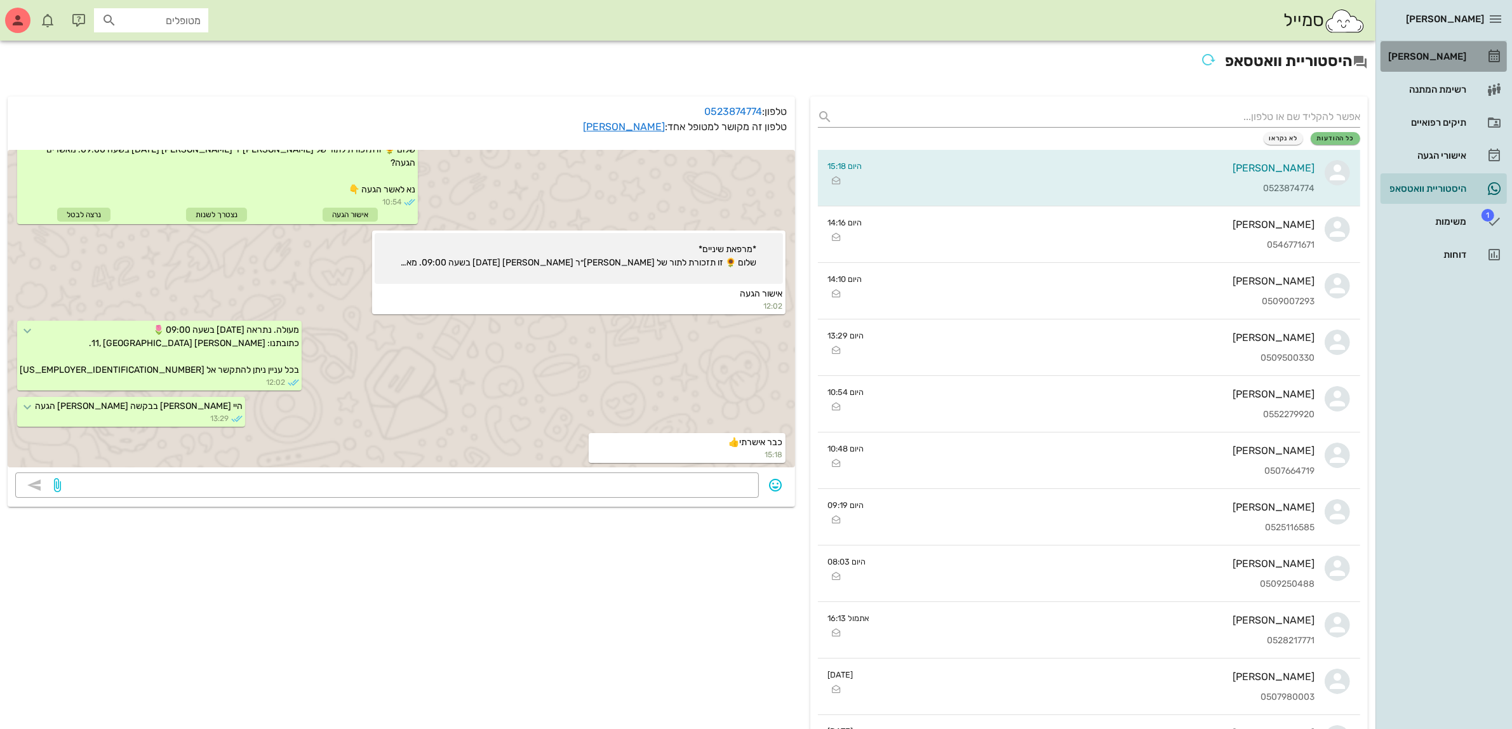
click at [1446, 55] on div "[PERSON_NAME]" at bounding box center [1425, 56] width 81 height 10
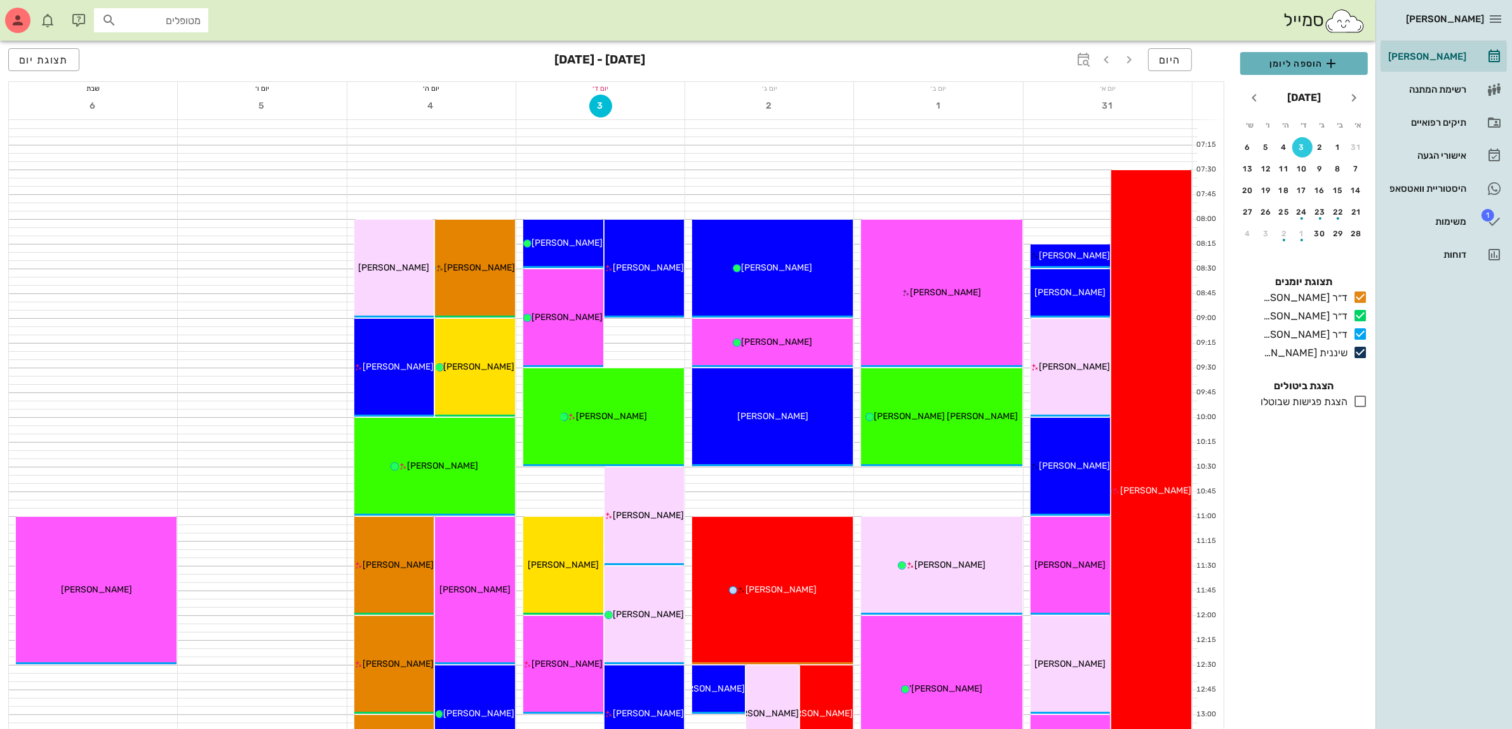
click at [1300, 70] on span "הוספה ליומן" at bounding box center [1303, 63] width 107 height 15
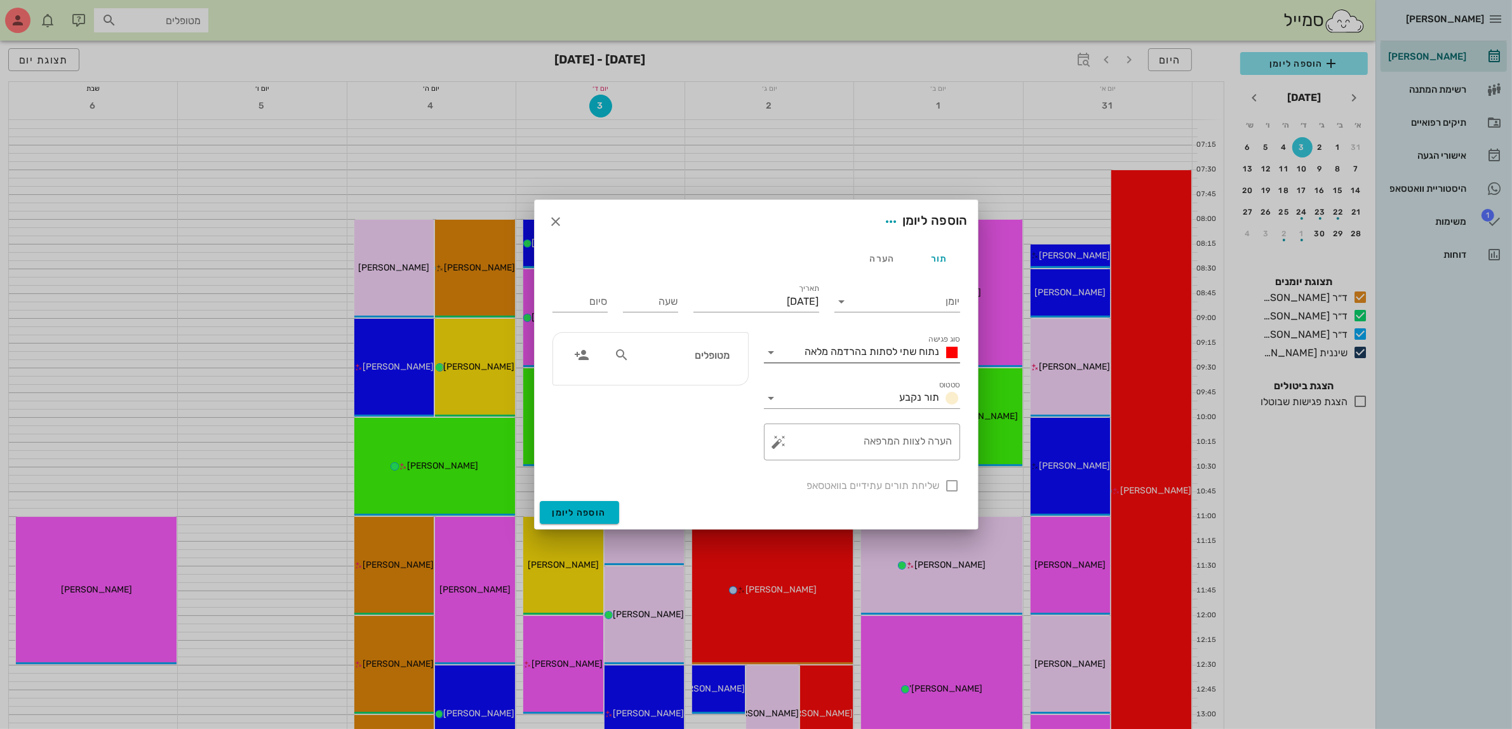
click at [849, 354] on span "נתוח שתי לסתות בהרדמה מלאה" at bounding box center [872, 351] width 135 height 12
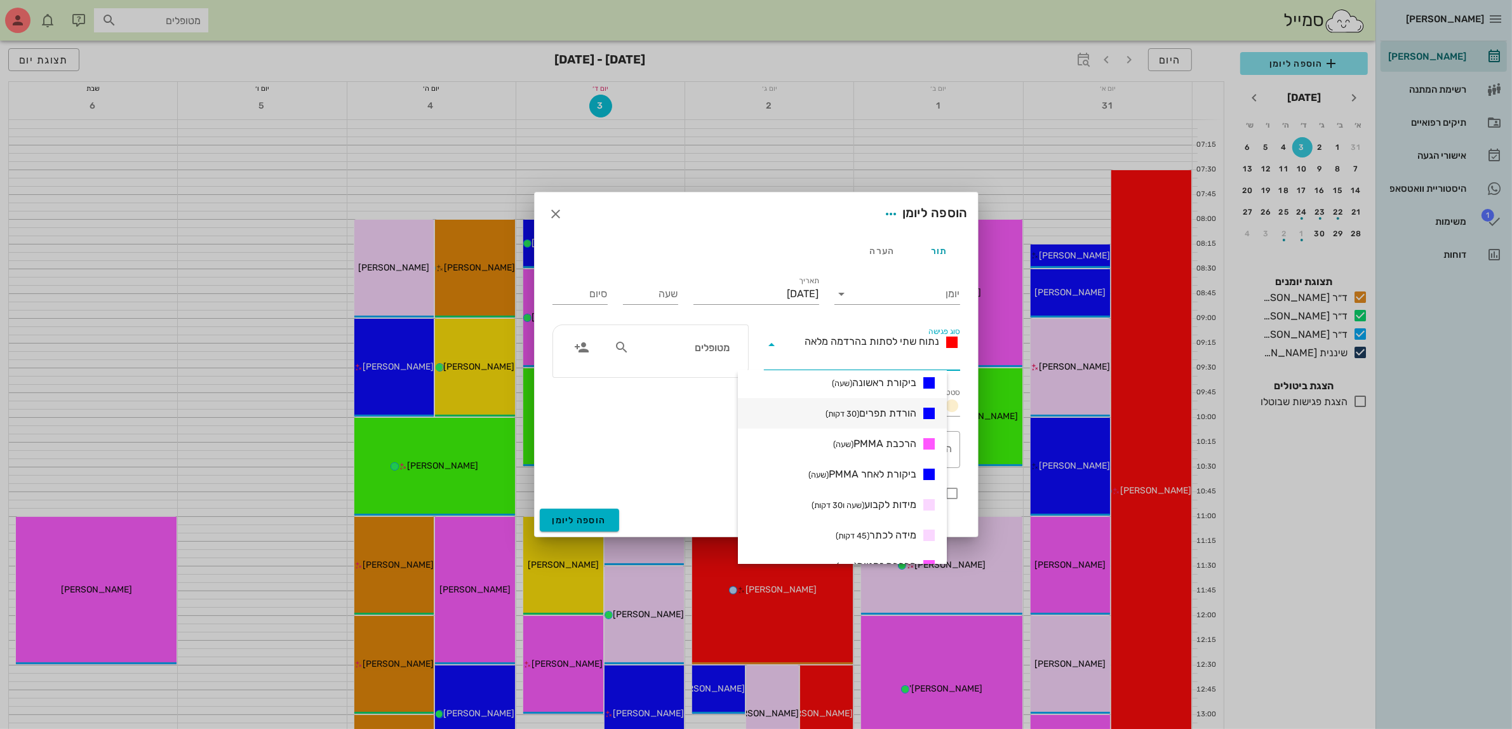
scroll to position [317, 0]
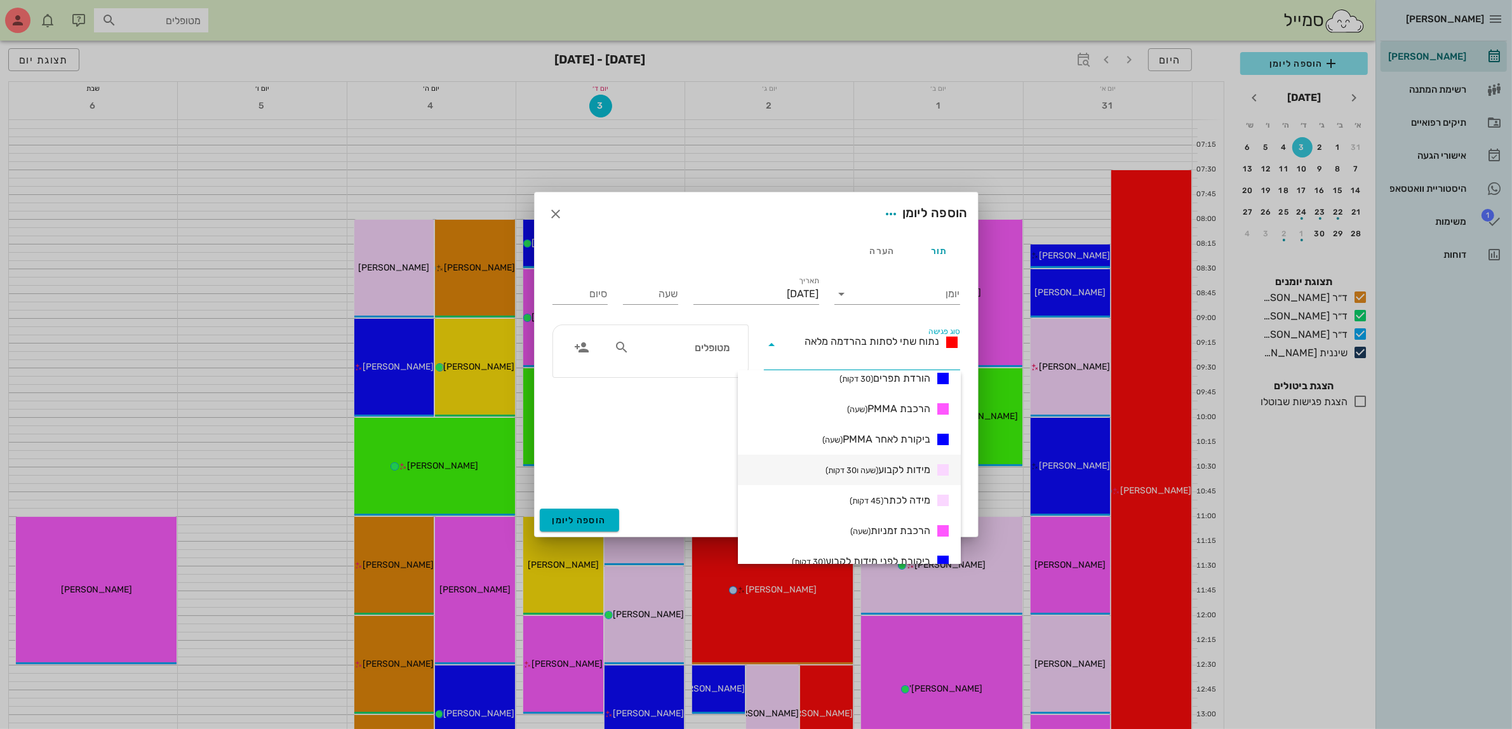
click at [851, 471] on small "(שעה ו30 דקות)" at bounding box center [851, 470] width 53 height 10
type input "01:30"
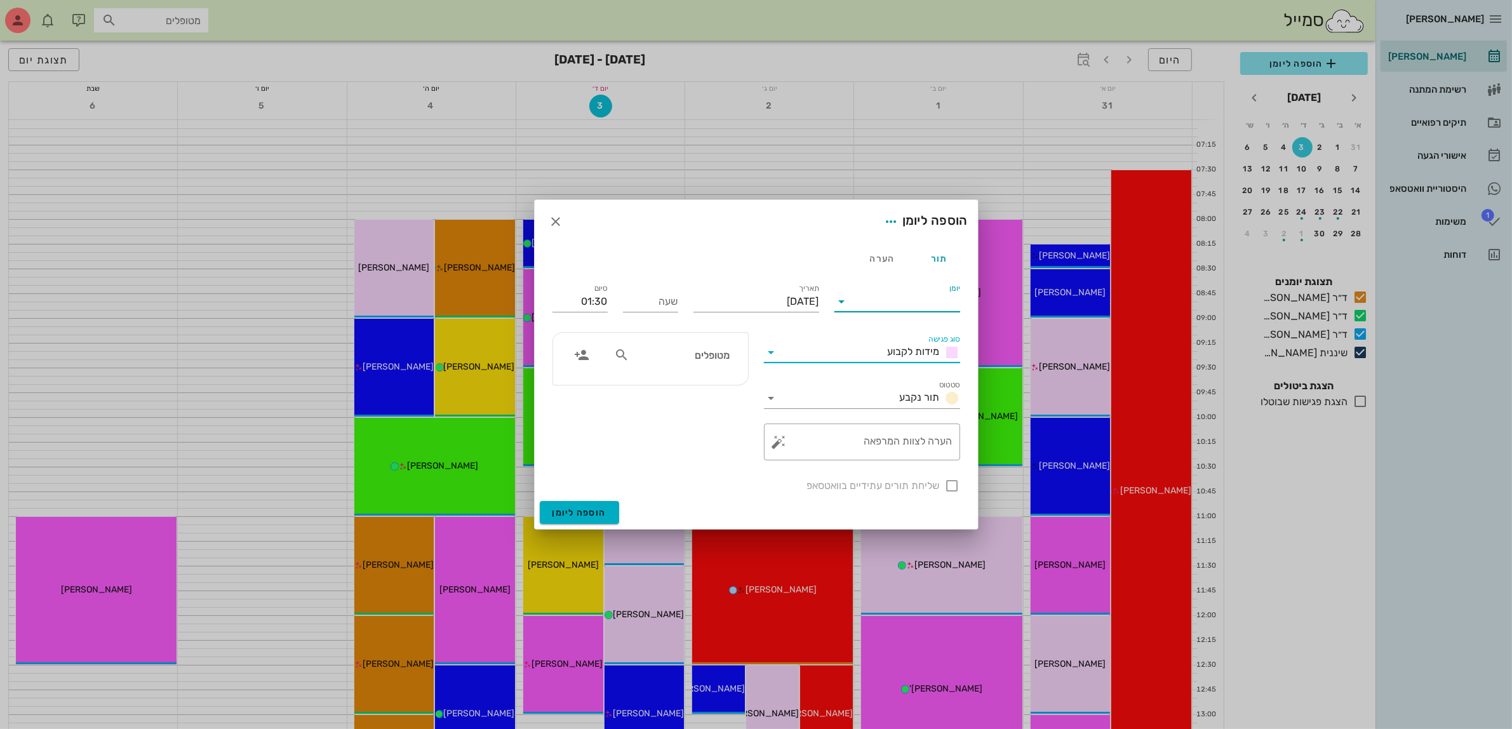
click at [922, 307] on input "יומן" at bounding box center [906, 301] width 108 height 20
click at [921, 366] on div "ד״ר [PERSON_NAME]" at bounding box center [900, 372] width 112 height 12
click at [787, 296] on input "[DATE]" at bounding box center [756, 301] width 126 height 20
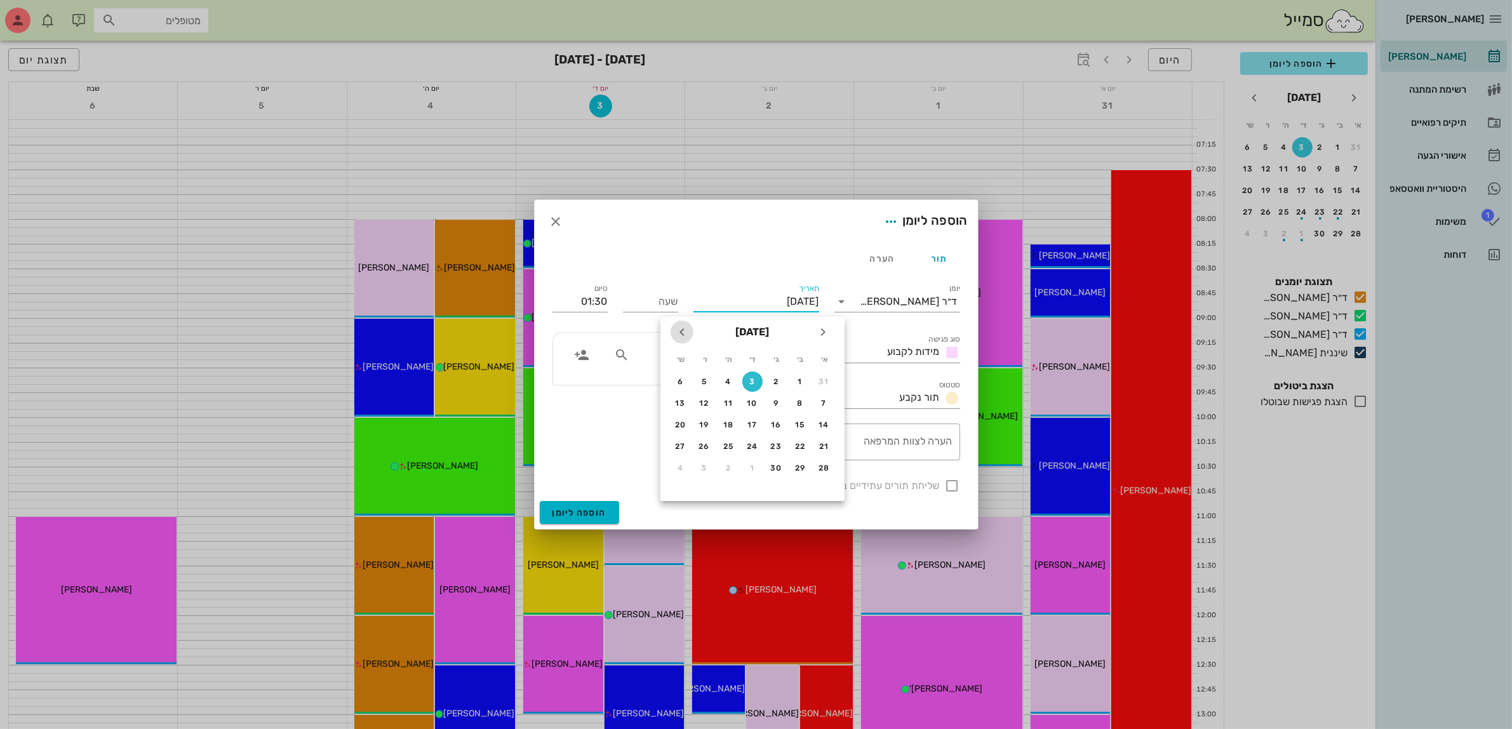
click at [680, 337] on icon "חודש הבא" at bounding box center [681, 331] width 15 height 15
click at [775, 465] on div "28" at bounding box center [776, 467] width 20 height 9
type input "[DATE]"
click at [690, 363] on input "text" at bounding box center [681, 355] width 98 height 17
type input "דבו"
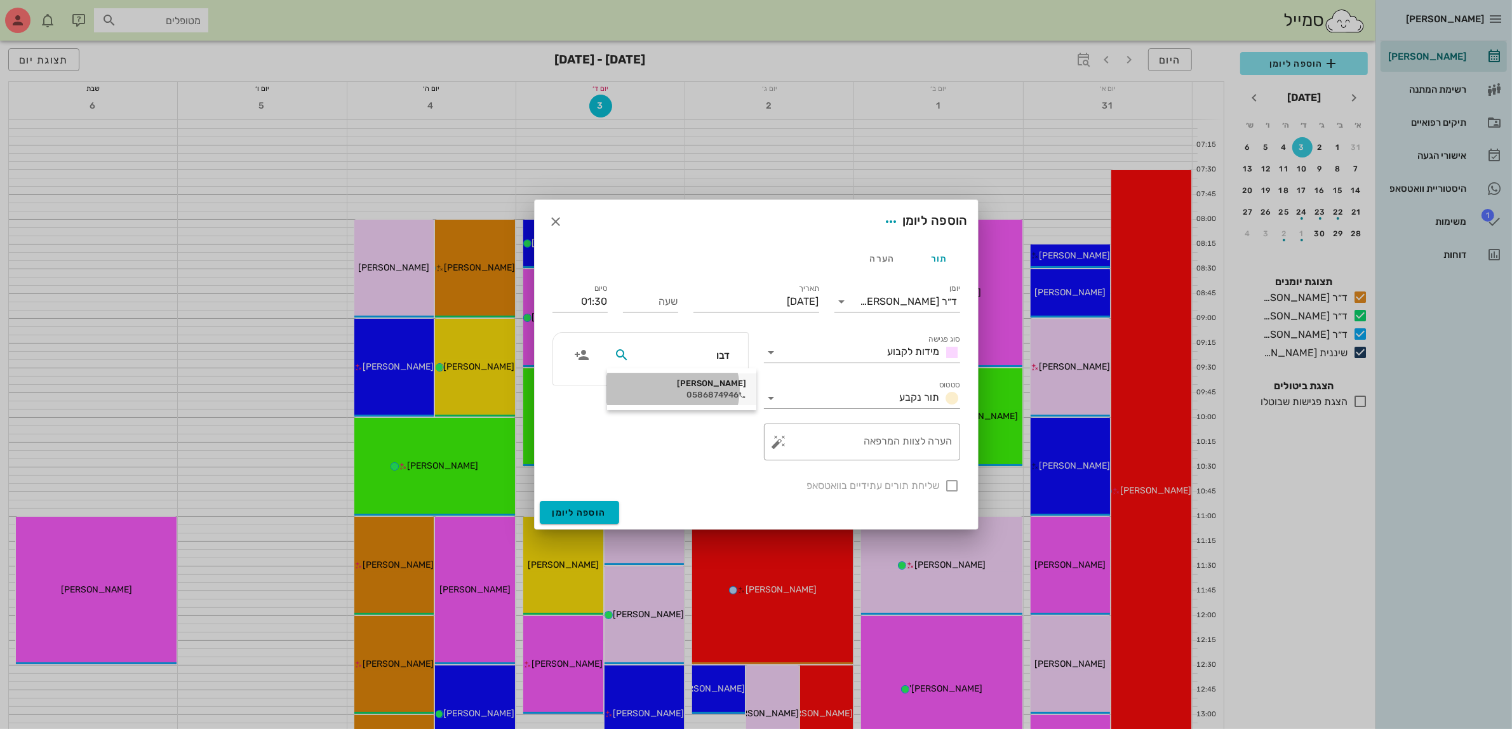
click at [698, 382] on div "[PERSON_NAME]" at bounding box center [681, 383] width 129 height 10
click at [649, 303] on input "שעה" at bounding box center [650, 301] width 55 height 20
type input "09:30"
type input "11:00"
click at [639, 273] on div "תור הערה יומן ד״ר [PERSON_NAME] סוג פגישה מידות לקבוע סטטוס תור נקבע תאריך [DAT…" at bounding box center [756, 372] width 443 height 258
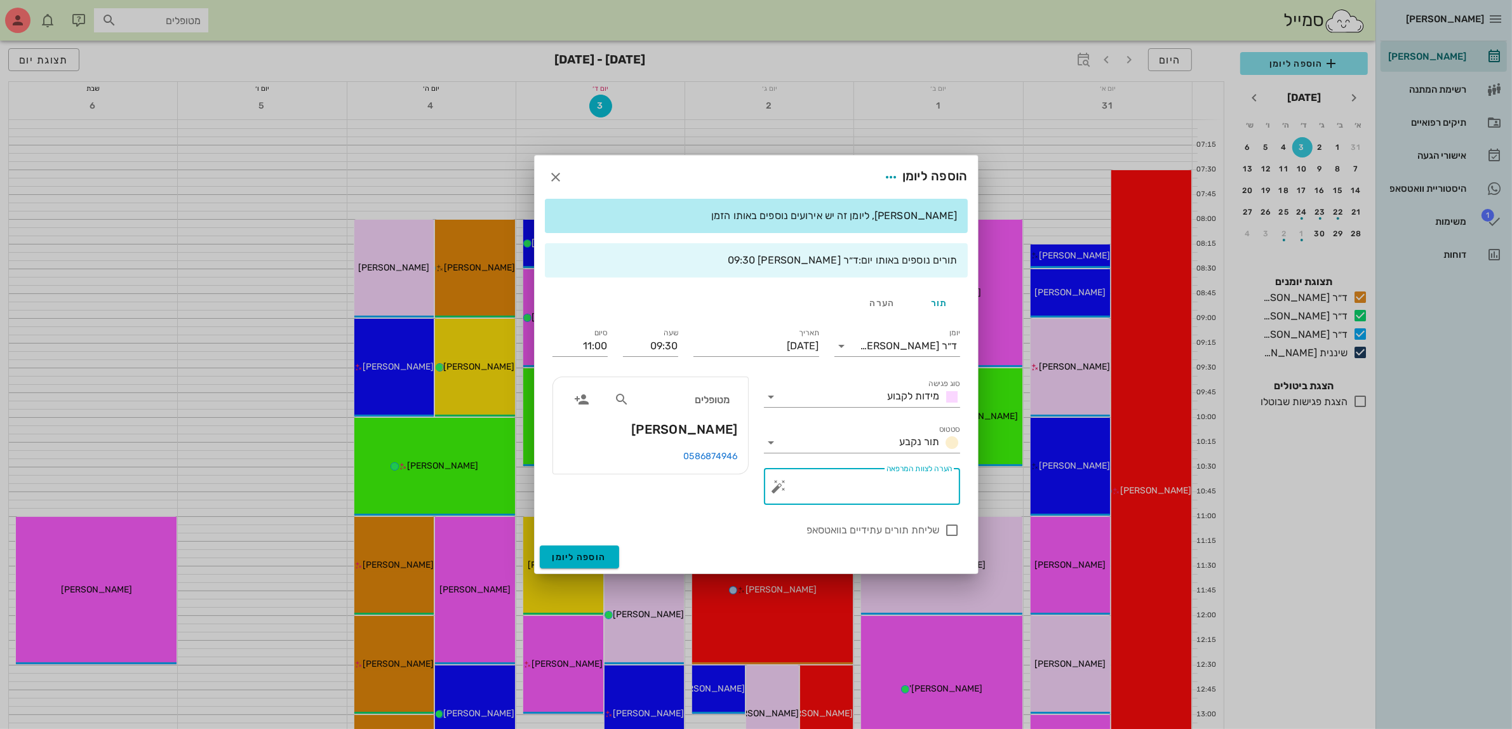
click at [858, 488] on textarea "הערה לצוות המרפאה" at bounding box center [867, 489] width 171 height 30
type textarea "מידות לקבוע"
click at [590, 550] on button "הוספה ליומן" at bounding box center [579, 556] width 79 height 23
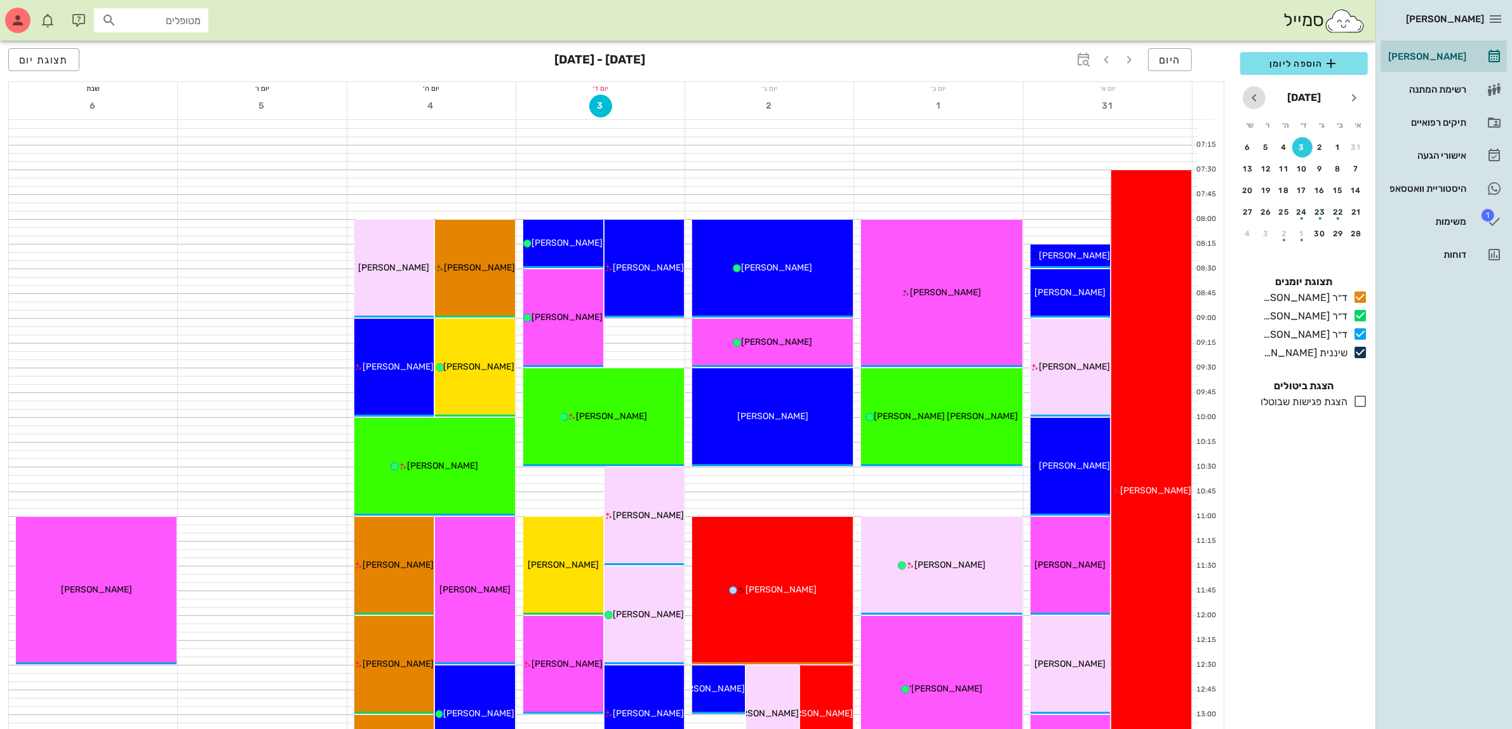
click at [1252, 98] on icon "חודש הבא" at bounding box center [1253, 97] width 15 height 15
drag, startPoint x: 1336, startPoint y: 168, endPoint x: 1275, endPoint y: 74, distance: 112.9
click at [1335, 169] on div "3" at bounding box center [1338, 168] width 20 height 9
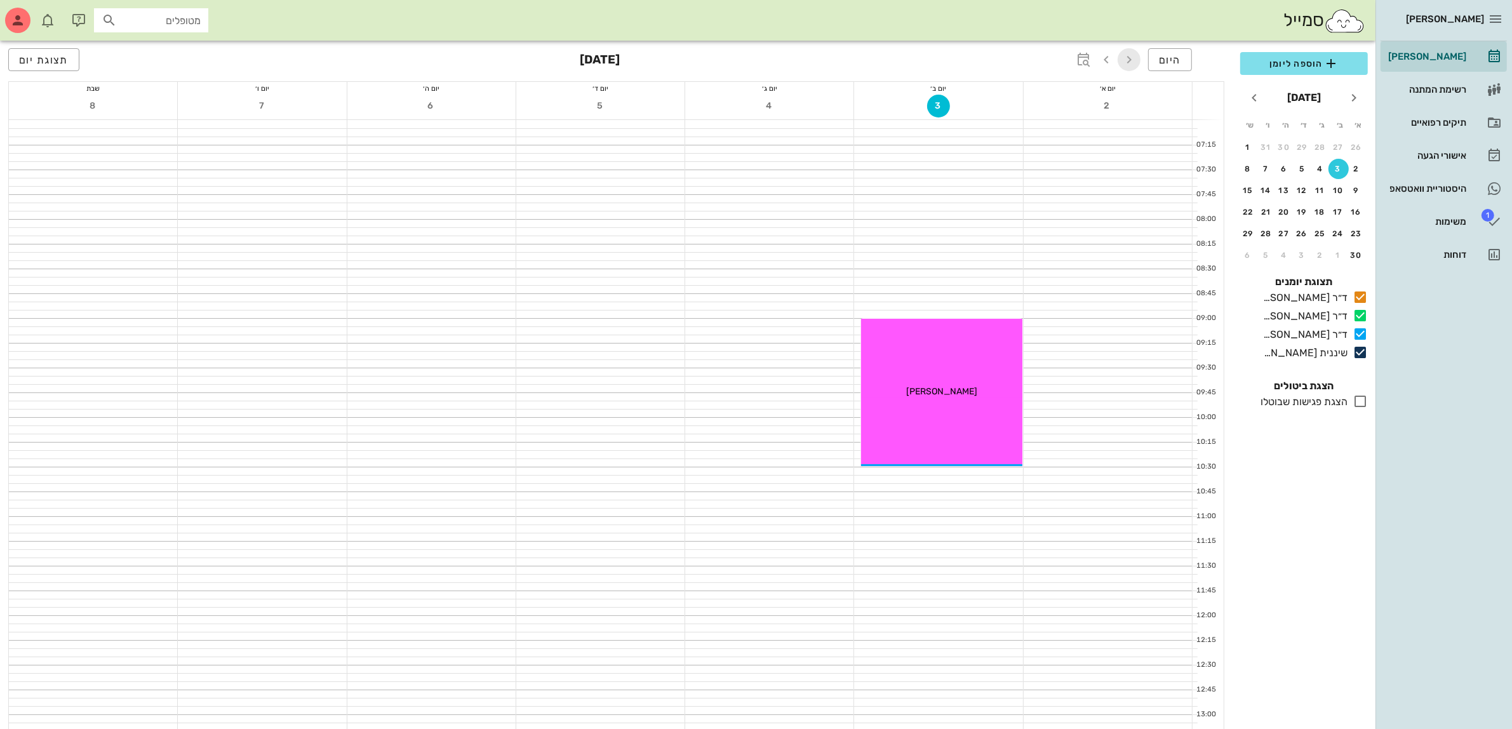
click at [1128, 62] on icon "button" at bounding box center [1128, 59] width 15 height 15
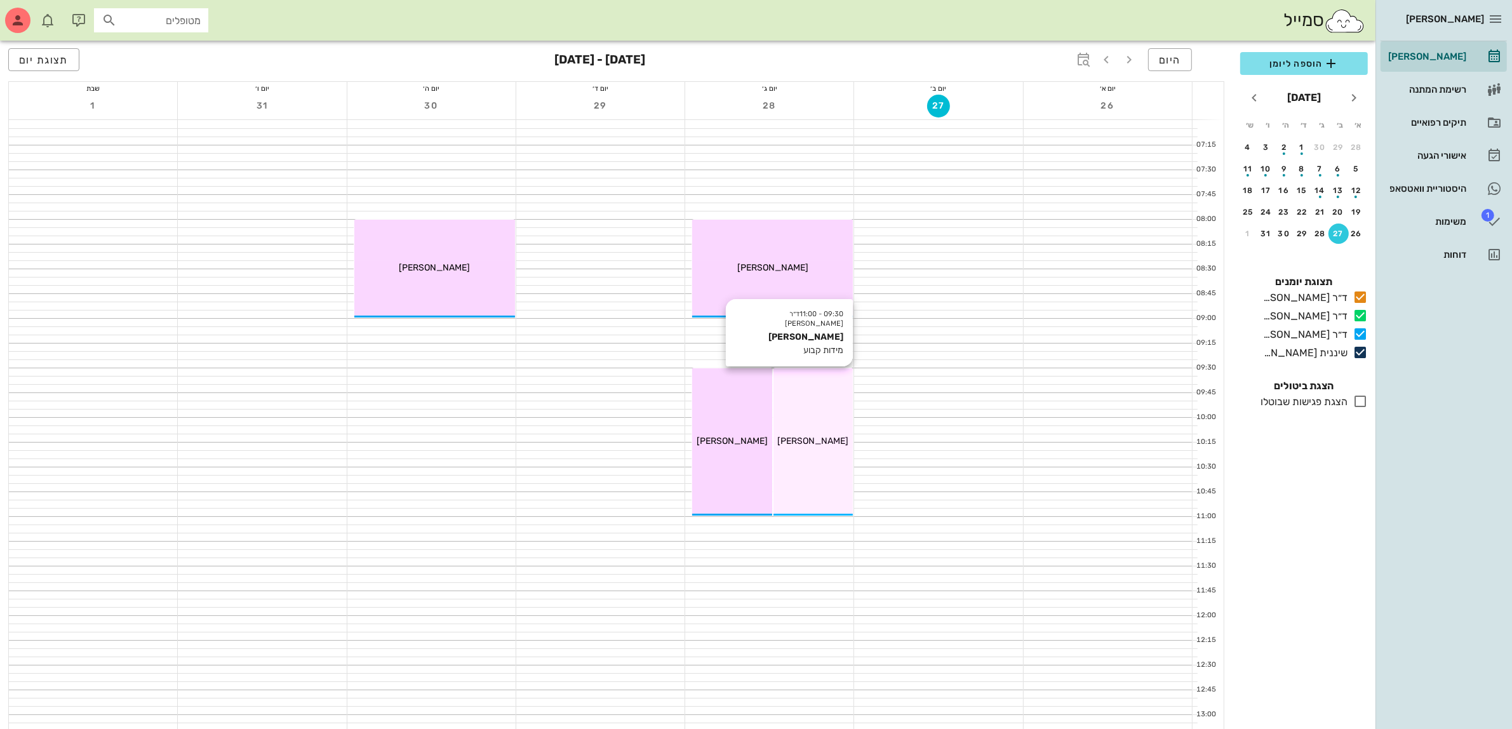
click at [804, 422] on div "09:30 - 11:00 ד״ר [PERSON_NAME] [PERSON_NAME] מידות קבוע [PERSON_NAME]" at bounding box center [813, 441] width 80 height 147
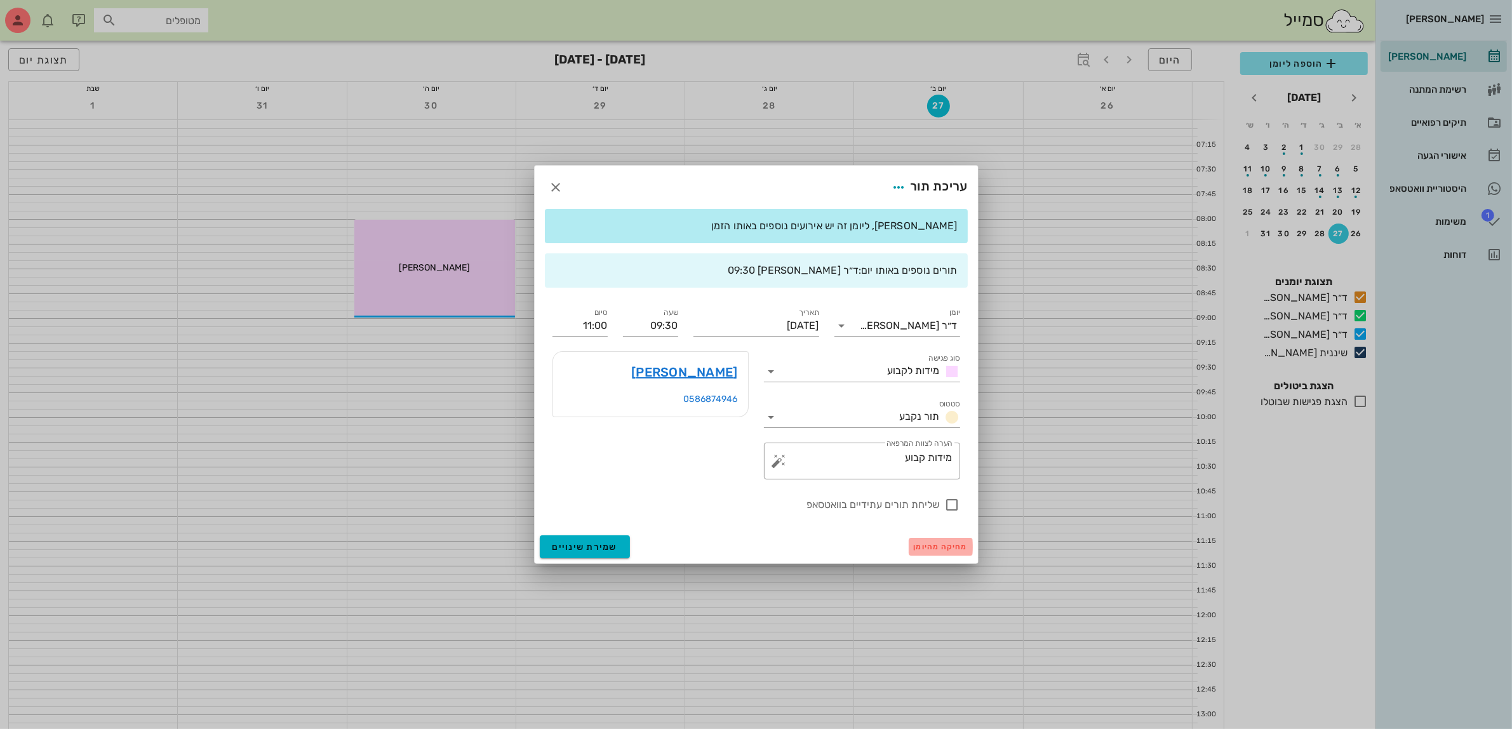
click at [944, 547] on span "מחיקה מהיומן" at bounding box center [941, 546] width 54 height 9
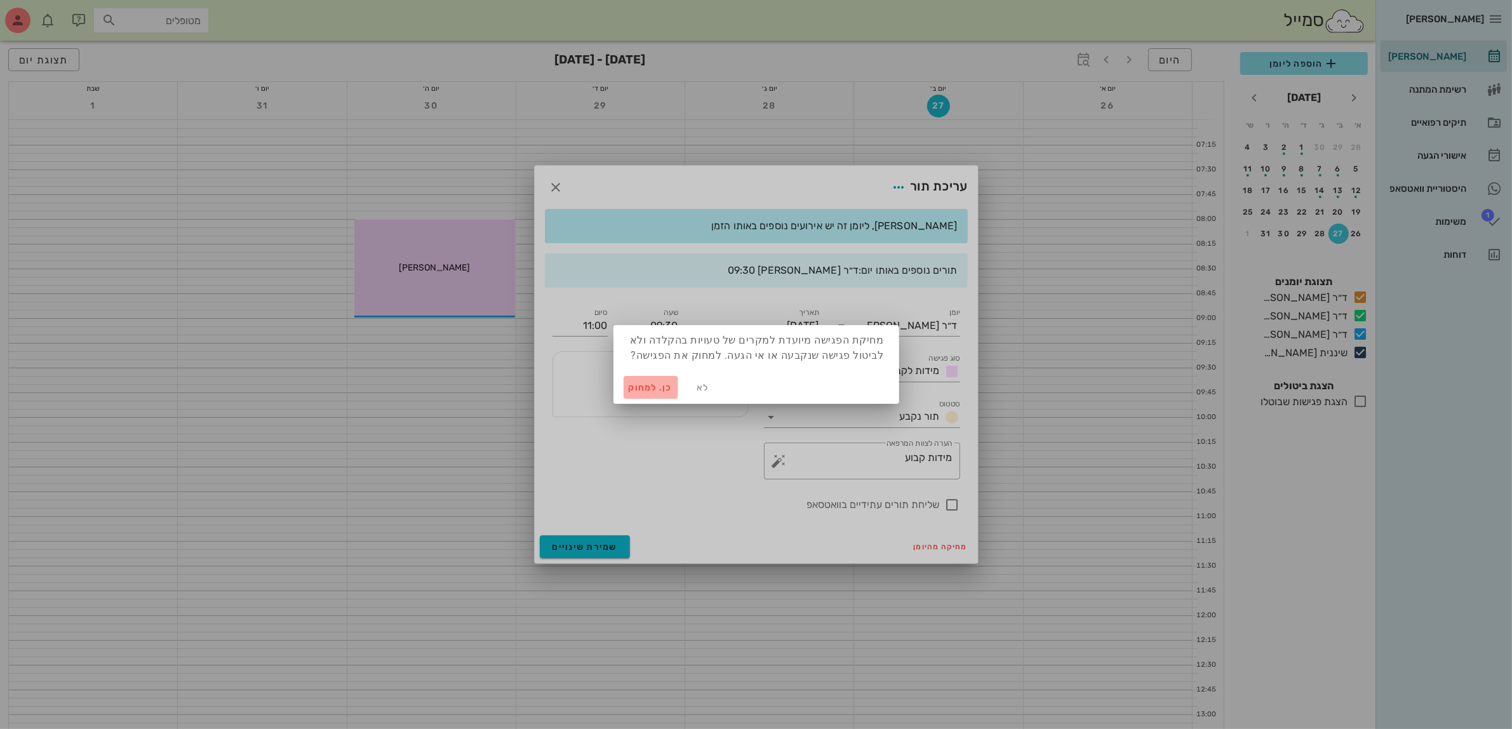
click at [653, 383] on span "כן. למחוק" at bounding box center [651, 387] width 44 height 11
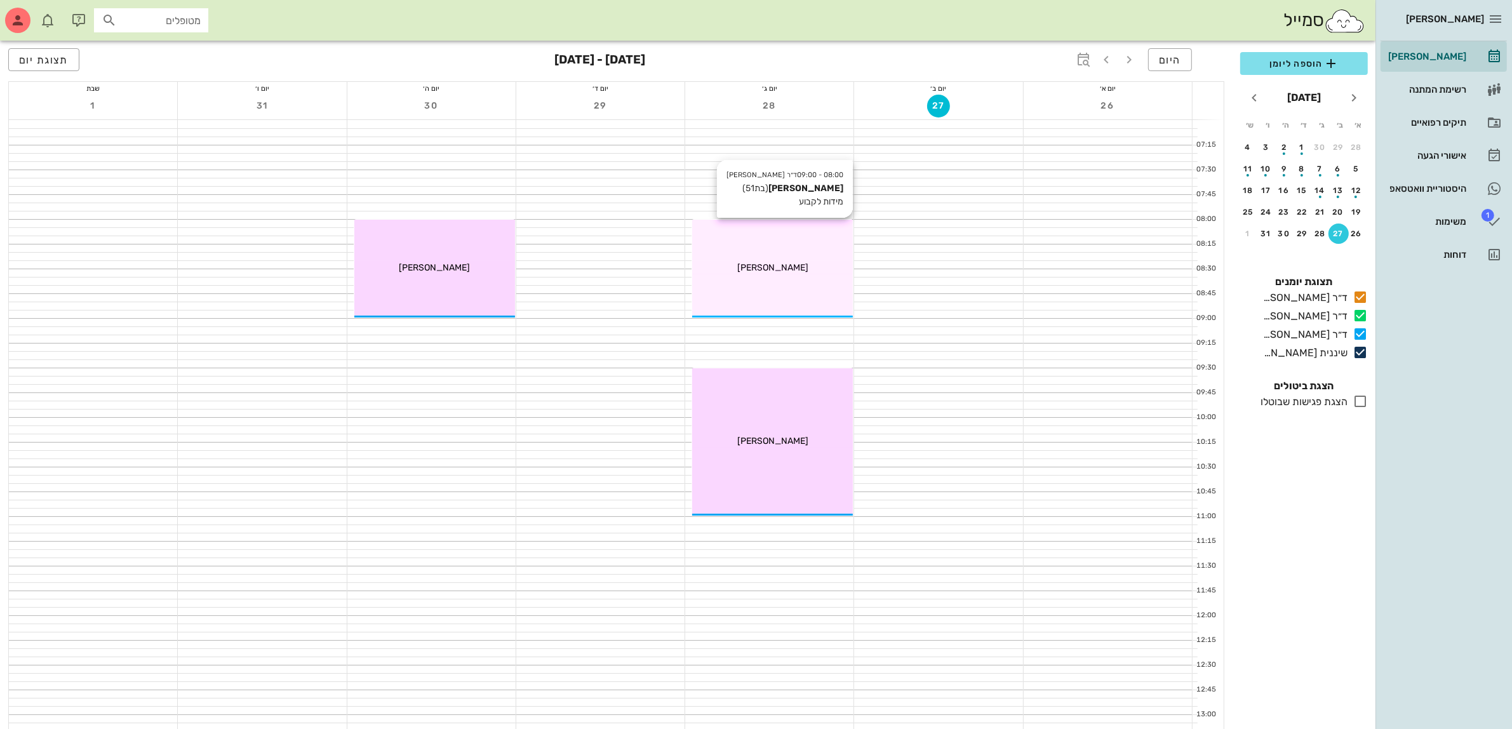
click at [796, 265] on div "[PERSON_NAME]" at bounding box center [772, 267] width 161 height 13
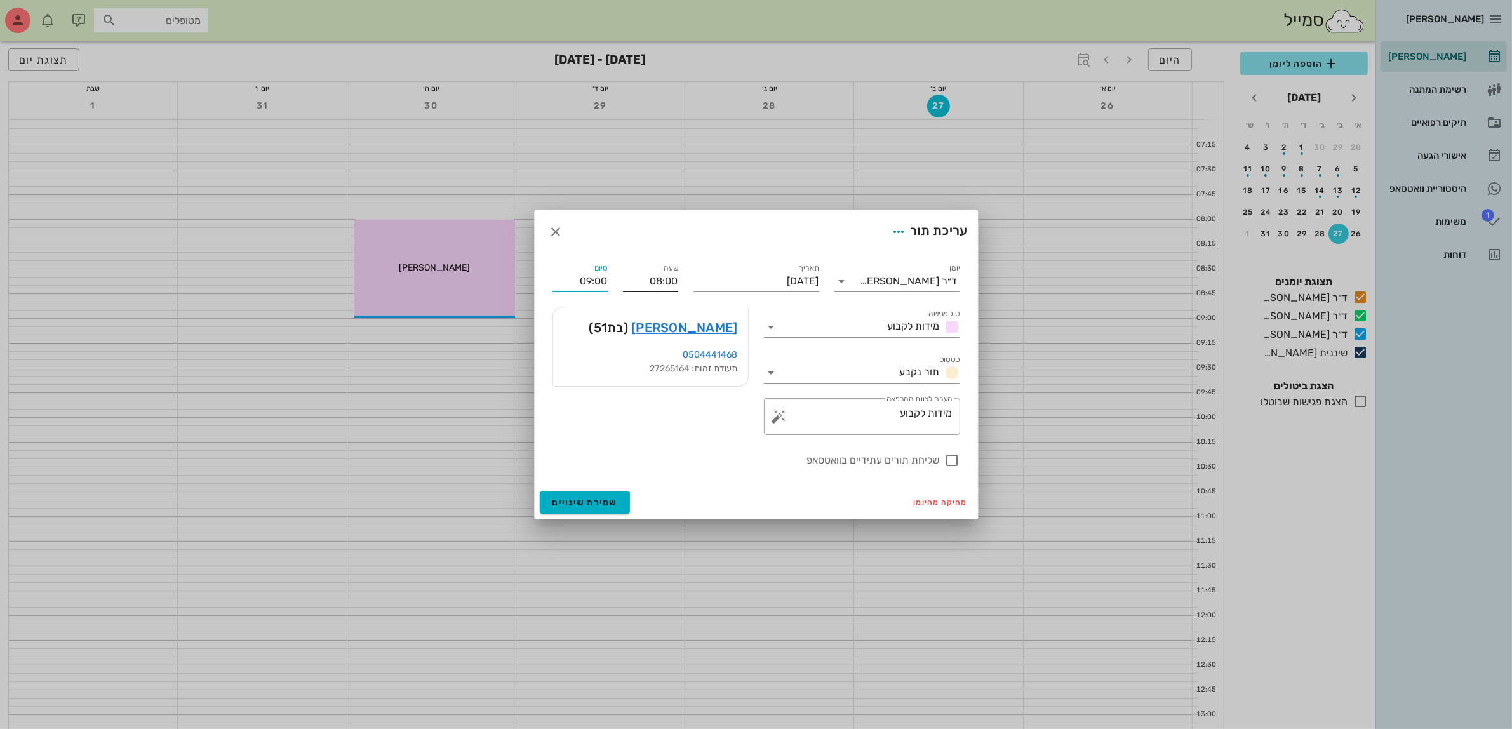
drag, startPoint x: 596, startPoint y: 281, endPoint x: 657, endPoint y: 279, distance: 61.6
click at [657, 279] on div "יומן ד״ר [PERSON_NAME] סוג פגישה מידות לקבוע סטטוס תור נקבע תאריך [DATE] שעה 08…" at bounding box center [756, 364] width 423 height 222
click at [648, 281] on input "08:00" at bounding box center [650, 281] width 55 height 20
click at [594, 281] on input "09:00" at bounding box center [579, 281] width 55 height 20
click at [584, 389] on div "09:30 (שעה ו30 דקות)" at bounding box center [545, 394] width 78 height 10
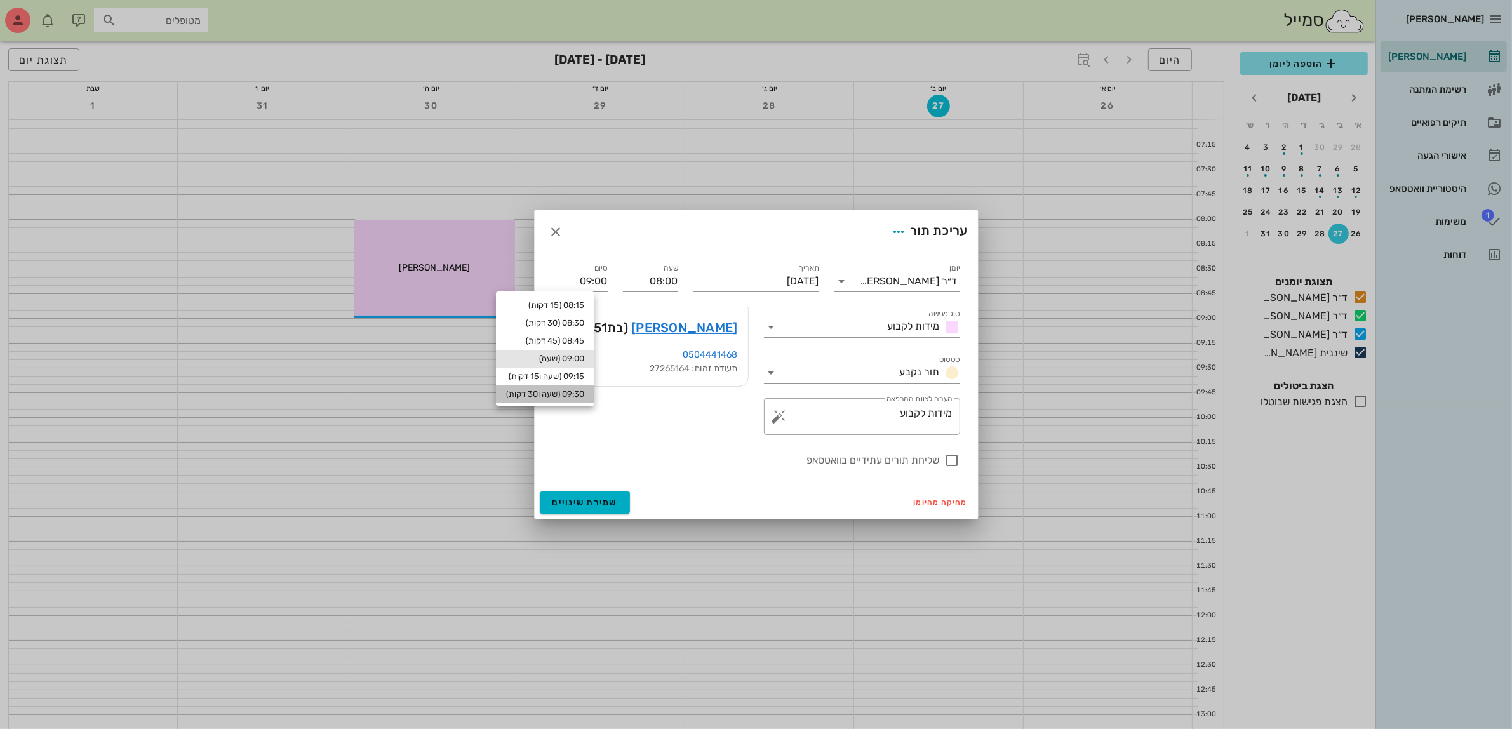
type input "09:30"
click at [578, 499] on span "שמירת שינויים" at bounding box center [584, 502] width 65 height 11
